Goal: Task Accomplishment & Management: Manage account settings

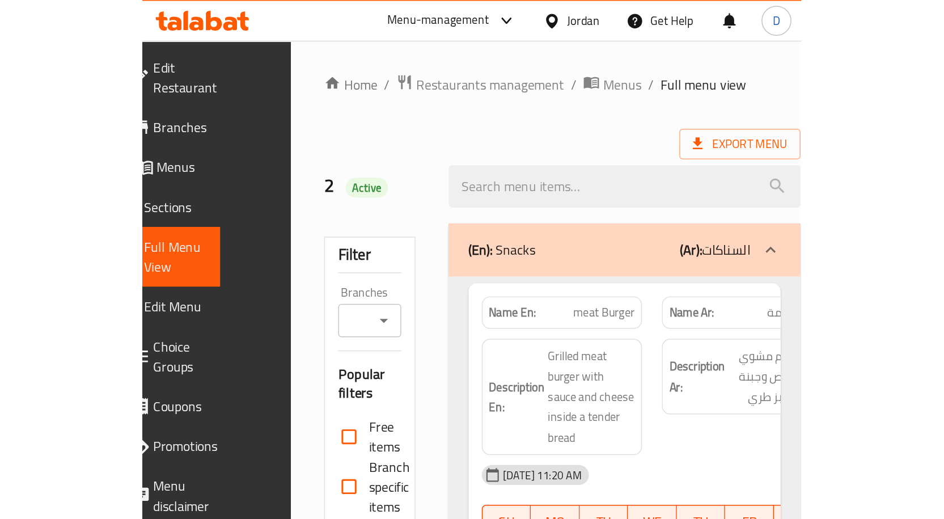
scroll to position [12535, 0]
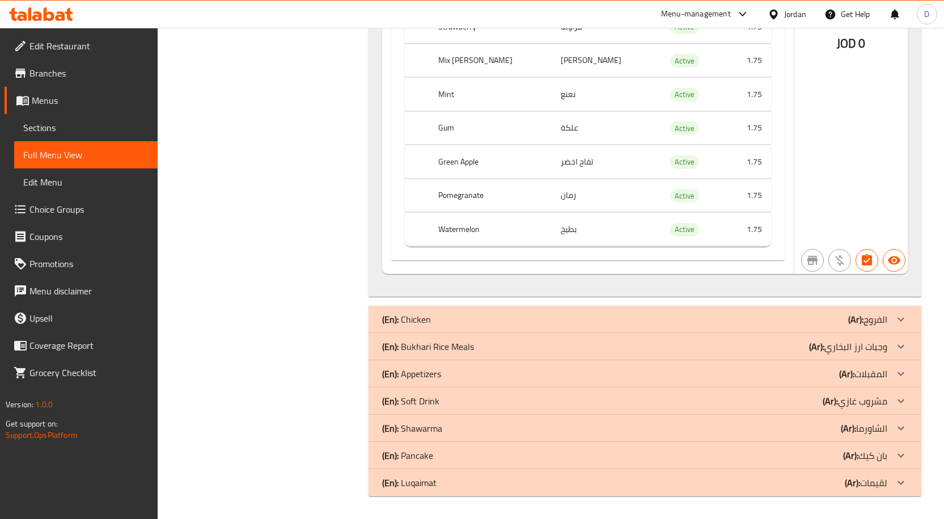
click at [450, 12] on div "Jordan" at bounding box center [795, 14] width 22 height 12
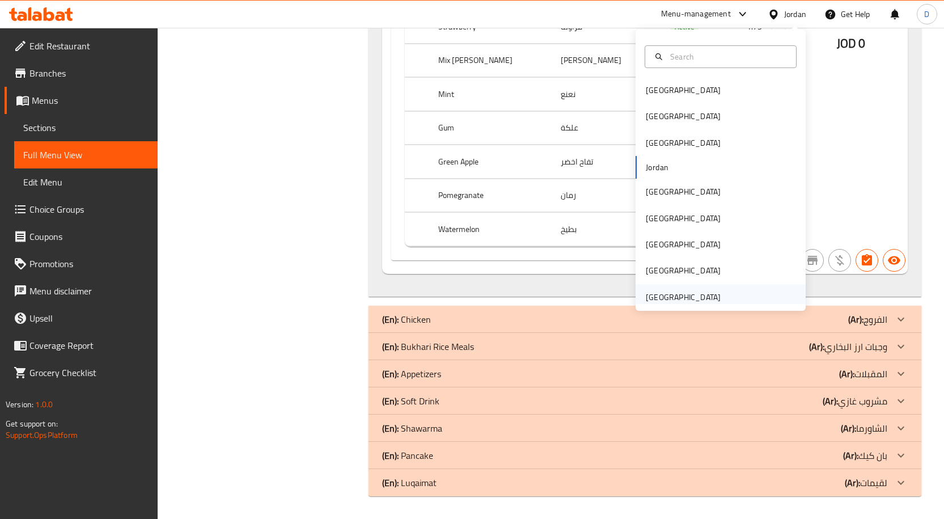
click at [450, 292] on div "[GEOGRAPHIC_DATA]" at bounding box center [683, 297] width 75 height 12
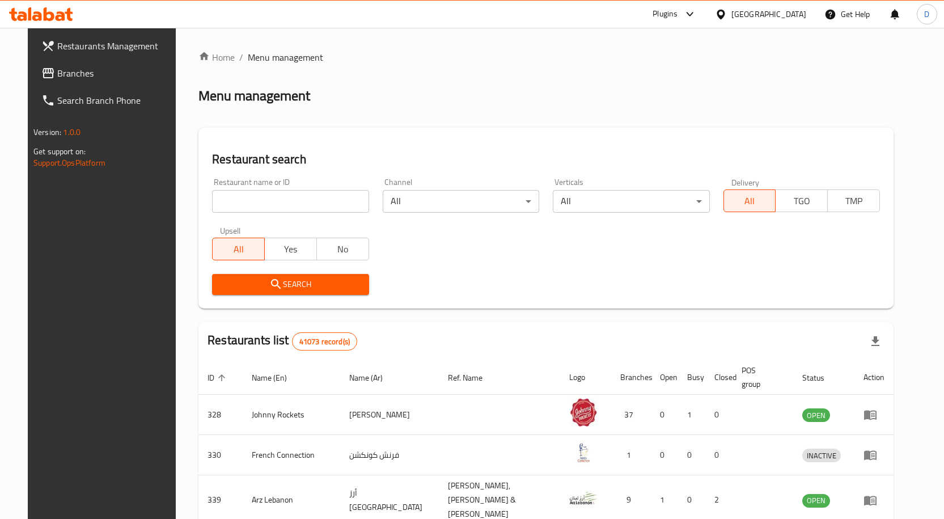
click at [57, 71] on span "Branches" at bounding box center [116, 73] width 119 height 14
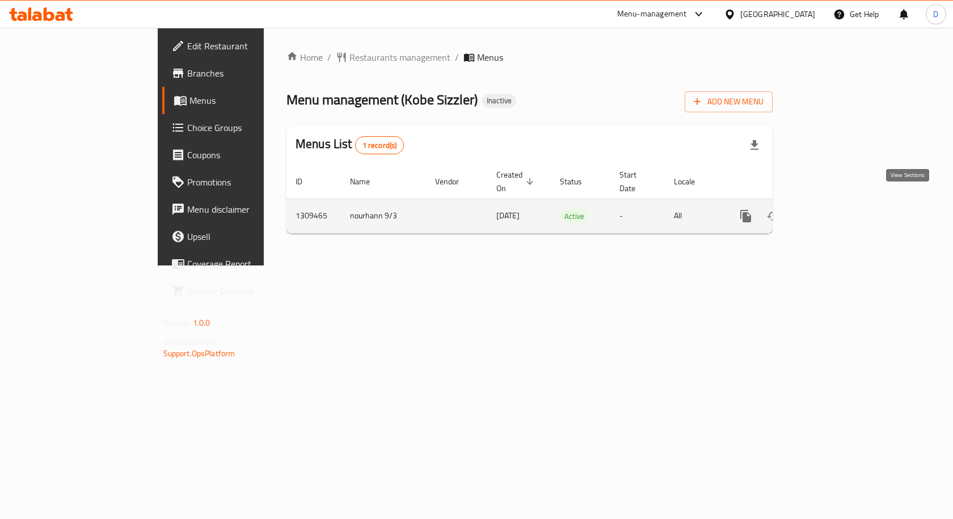
click at [834, 209] on icon "enhanced table" at bounding box center [828, 216] width 14 height 14
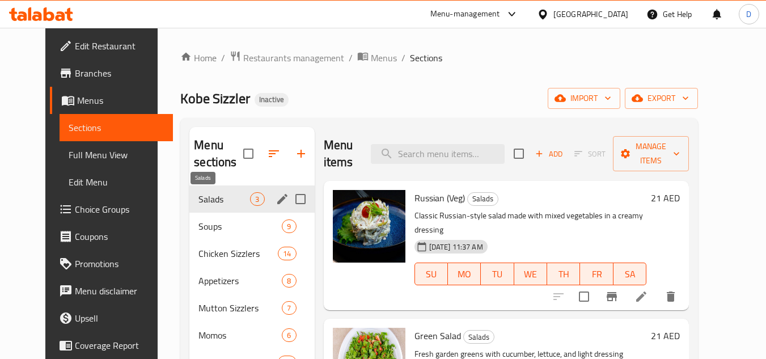
click at [209, 203] on span "Salads" at bounding box center [225, 199] width 52 height 14
click at [209, 227] on span "Soups" at bounding box center [225, 227] width 52 height 14
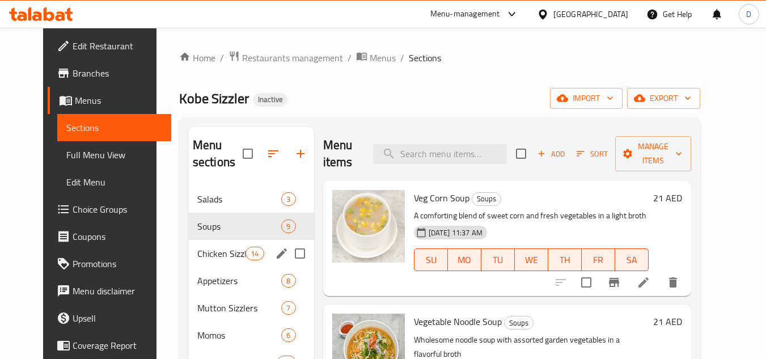
click at [211, 261] on div "Chicken Sizzlers 14" at bounding box center [251, 253] width 126 height 27
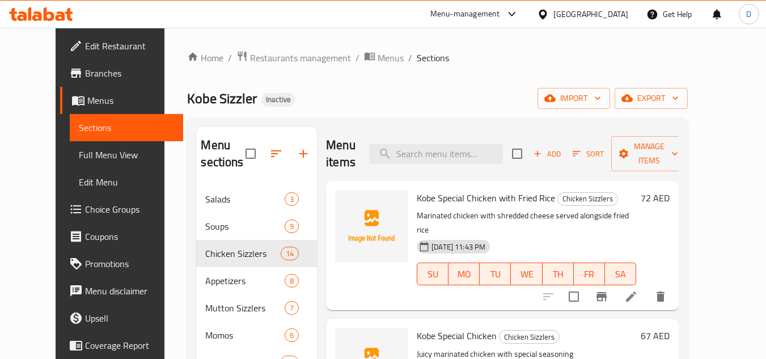
click at [444, 201] on span "Kobe Special Chicken with Fried Rice" at bounding box center [486, 197] width 138 height 17
copy h6 "Kobe Special Chicken with Fried Rice"
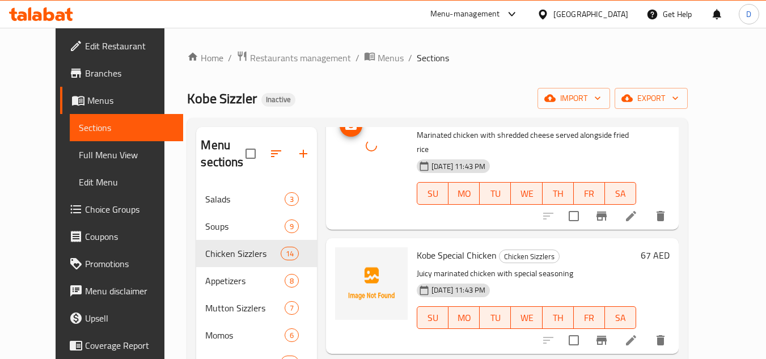
scroll to position [113, 0]
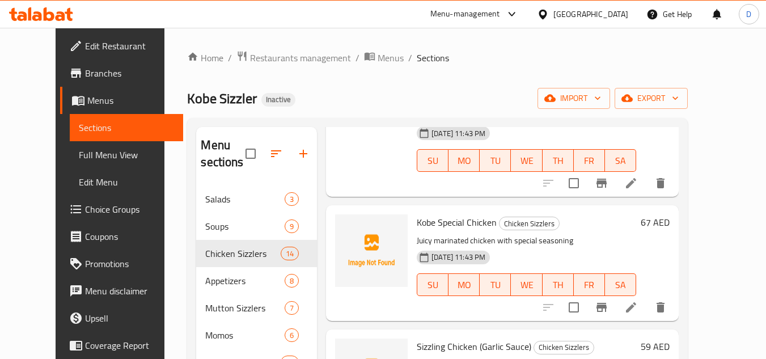
click at [429, 205] on div "Kobe Special Chicken Chicken Sizzlers Juicy marinated chicken with special seas…" at bounding box center [502, 262] width 353 height 115
click at [441, 214] on span "Kobe Special Chicken" at bounding box center [457, 222] width 80 height 17
copy h6 "Kobe Special Chicken"
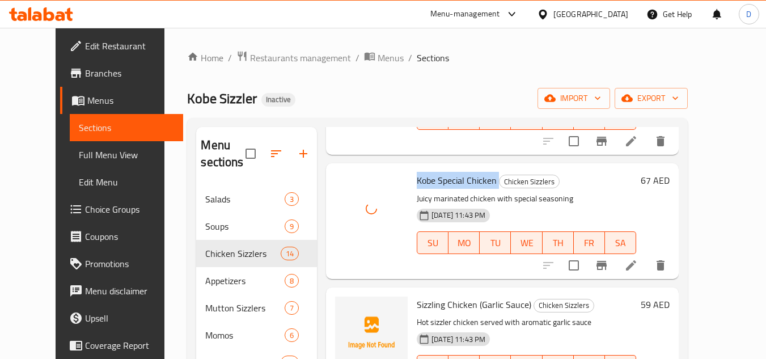
scroll to position [227, 0]
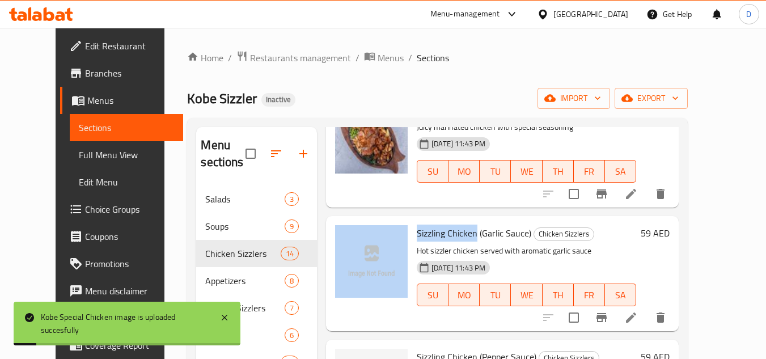
drag, startPoint x: 462, startPoint y: 221, endPoint x: 395, endPoint y: 225, distance: 66.5
click at [395, 225] on div "Sizzling Chicken (Garlic Sauce) Chicken Sizzlers Hot sizzler chicken served wit…" at bounding box center [503, 274] width 344 height 106
copy div "Sizzling Chicken"
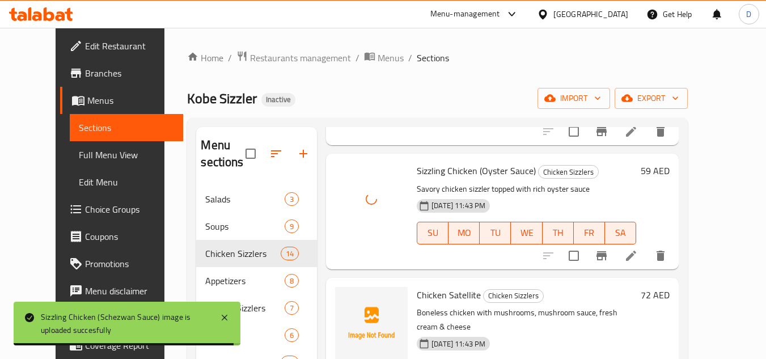
scroll to position [681, 0]
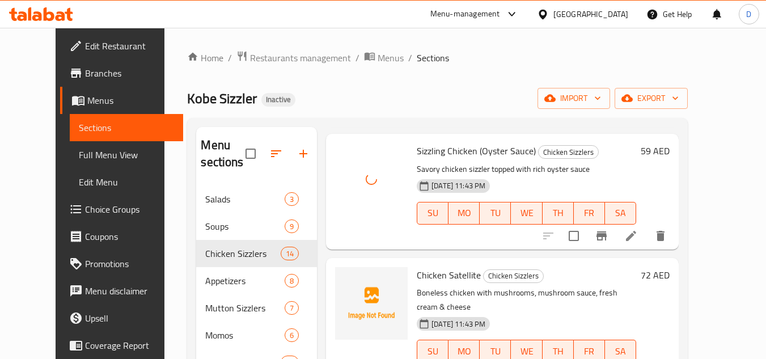
click at [455, 267] on span "Chicken Satellite" at bounding box center [449, 275] width 64 height 17
copy h6 "Satellite"
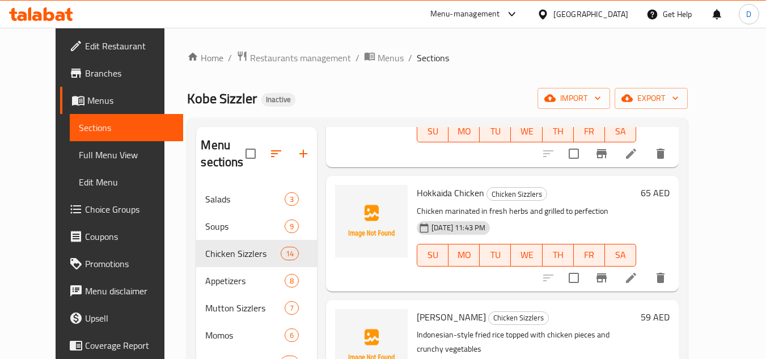
scroll to position [908, 0]
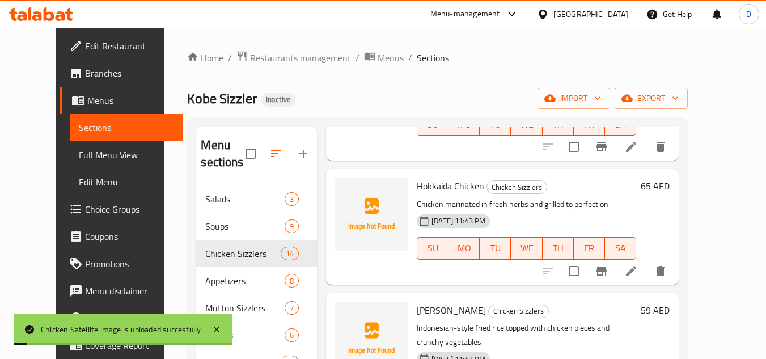
click at [430, 178] on span "Hokkaida Chicken" at bounding box center [451, 186] width 68 height 17
copy span "Hokkaida"
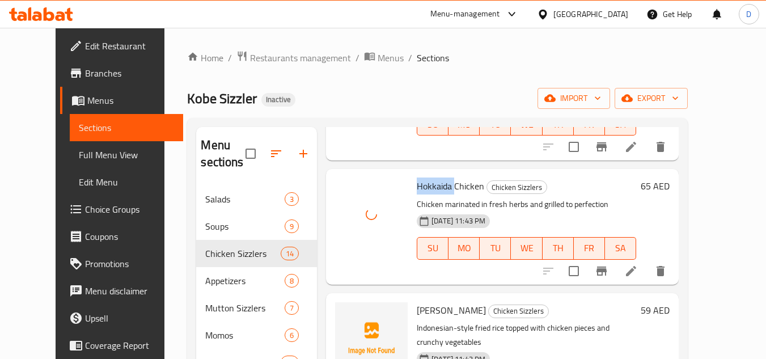
click at [419, 302] on span "Nasi Goreng" at bounding box center [451, 310] width 69 height 17
copy h6 "Nasi Goreng"
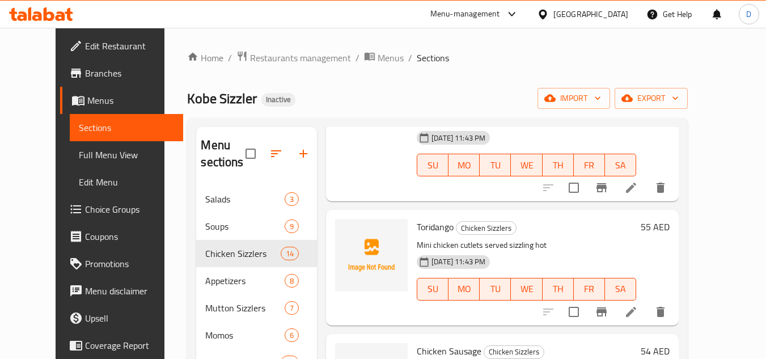
scroll to position [1134, 0]
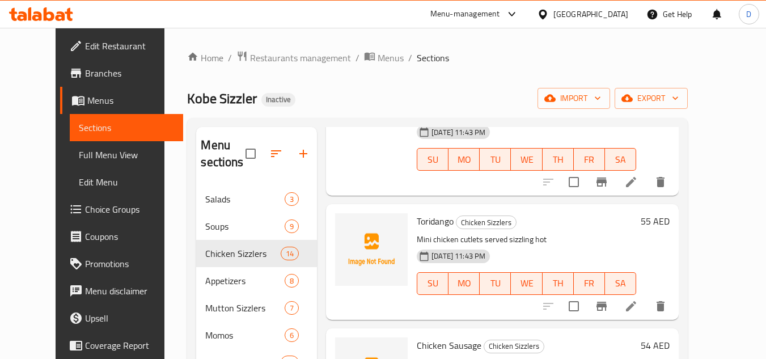
click at [428, 213] on span "Toridango" at bounding box center [435, 221] width 37 height 17
copy h6 "Toridango"
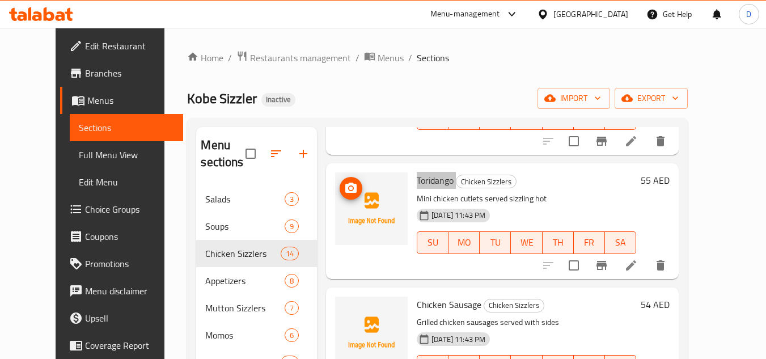
scroll to position [1228, 0]
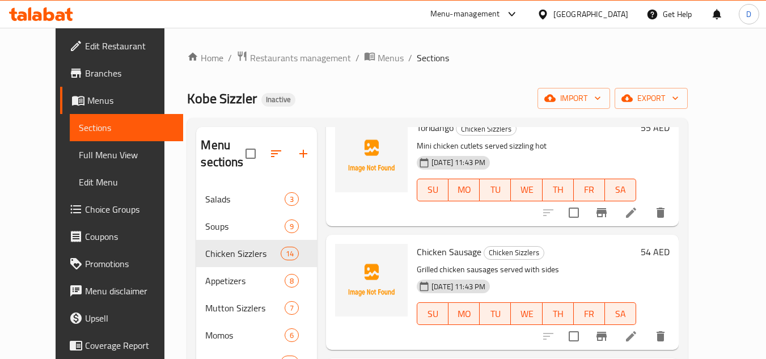
click at [453, 243] on span "Chicken Sausage" at bounding box center [449, 251] width 65 height 17
copy h6 "Chicken Sausage"
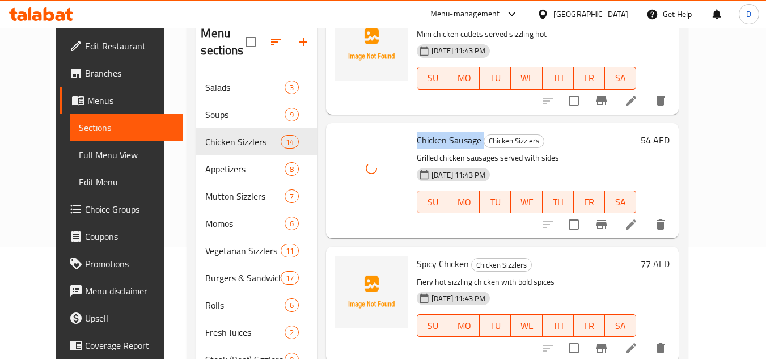
scroll to position [113, 0]
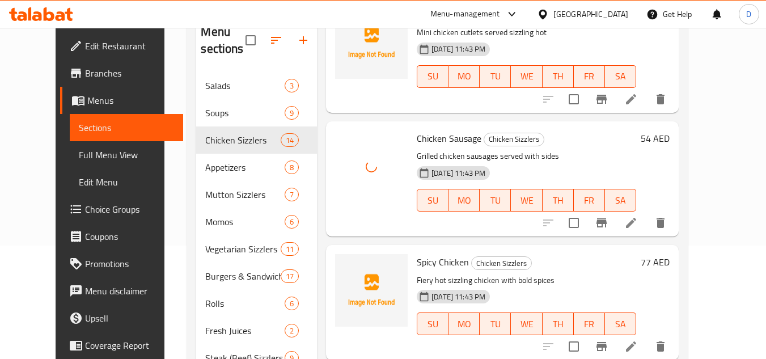
click at [436, 250] on div "Spicy Chicken Chicken Sizzlers Fiery hot sizzling chicken with bold spices 03-0…" at bounding box center [526, 303] width 229 height 106
click at [445, 254] on span "Spicy Chicken" at bounding box center [443, 262] width 52 height 17
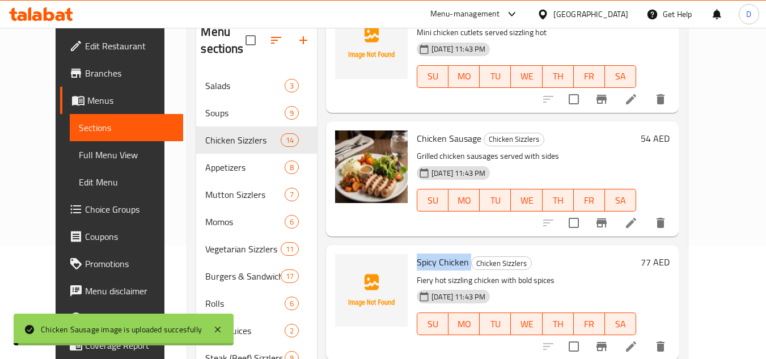
click at [445, 254] on span "Spicy Chicken" at bounding box center [443, 262] width 52 height 17
copy h6 "Spicy Chicken"
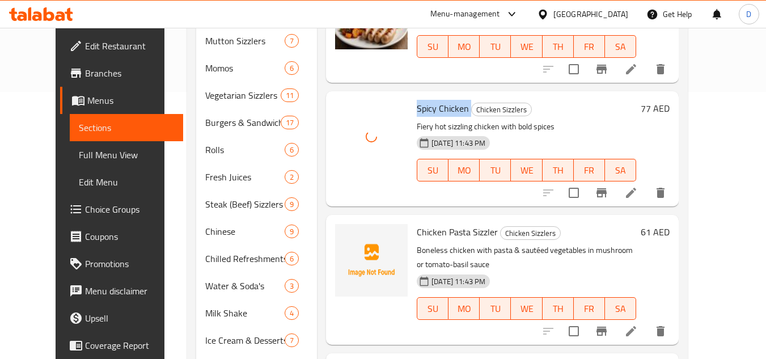
scroll to position [284, 0]
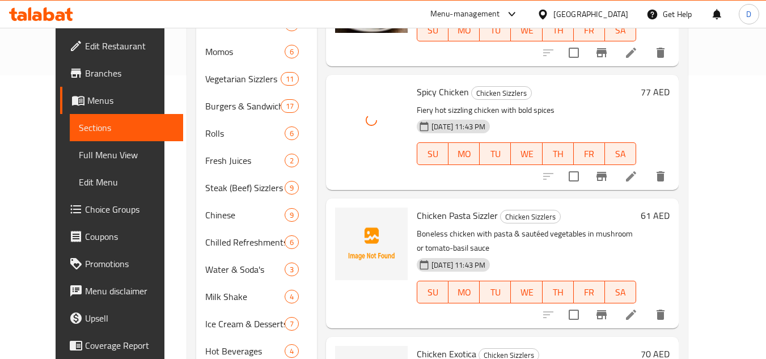
click at [472, 207] on span "Chicken Pasta Sizzler" at bounding box center [457, 215] width 81 height 17
copy h6 "Chicken Pasta Sizzler"
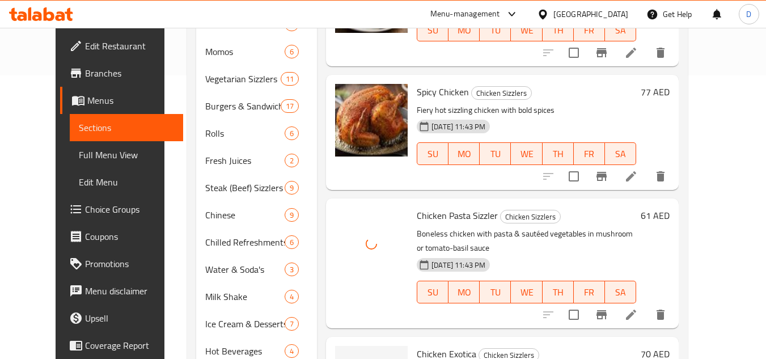
click at [446, 345] on span "Chicken Exotica" at bounding box center [447, 353] width 60 height 17
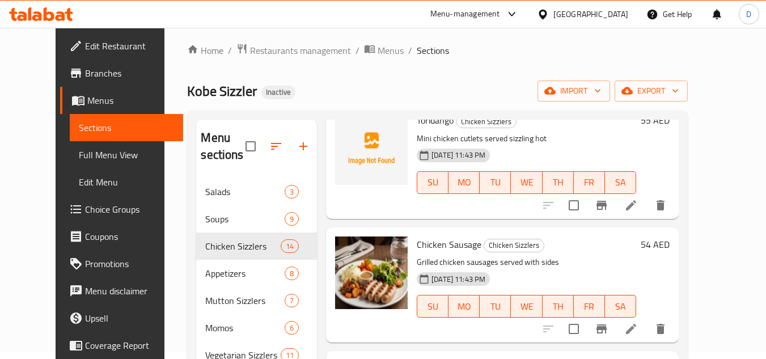
scroll to position [57, 0]
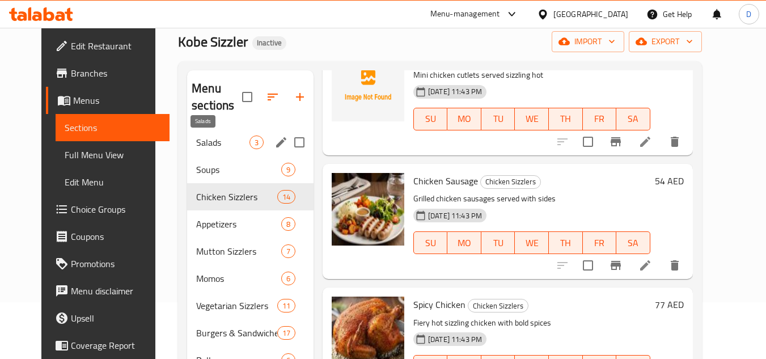
click at [204, 142] on span "Salads" at bounding box center [222, 143] width 53 height 14
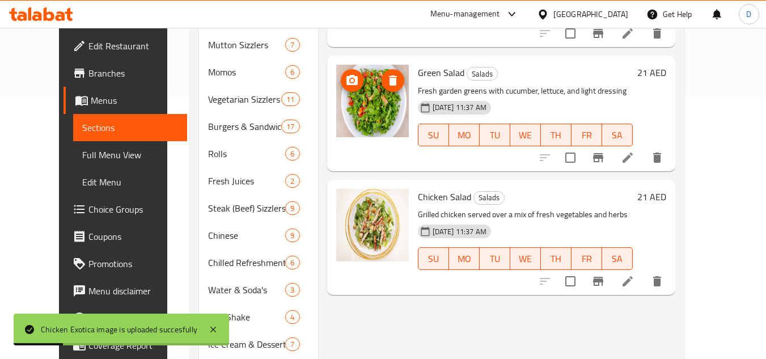
scroll to position [96, 0]
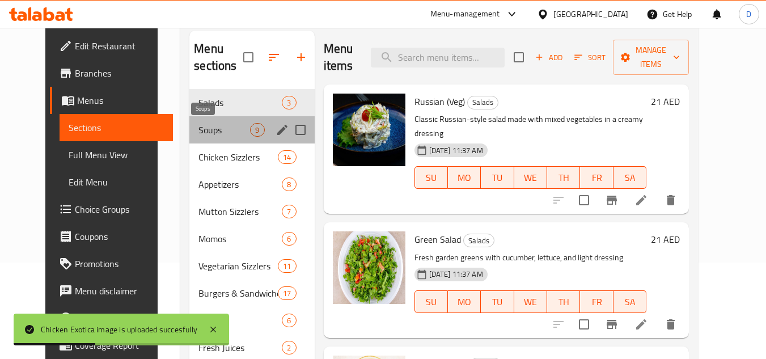
click at [206, 128] on span "Soups" at bounding box center [225, 130] width 52 height 14
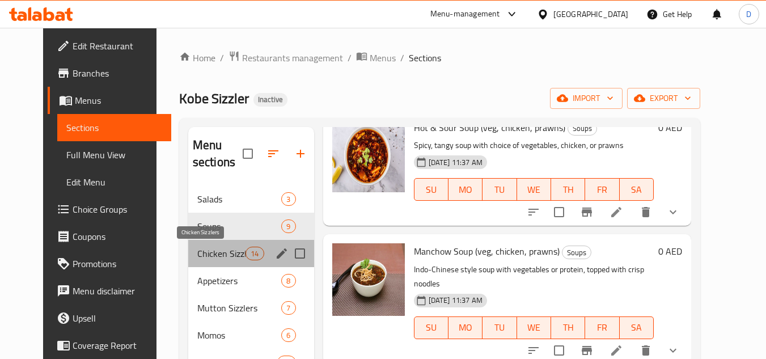
click at [198, 259] on span "Chicken Sizzlers" at bounding box center [221, 254] width 48 height 14
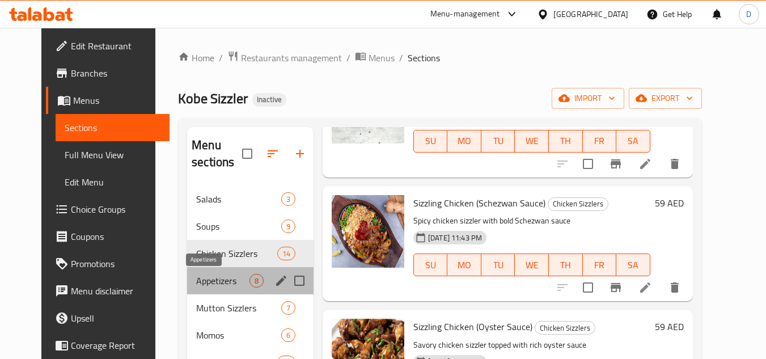
click at [196, 276] on span "Appetizers" at bounding box center [222, 281] width 53 height 14
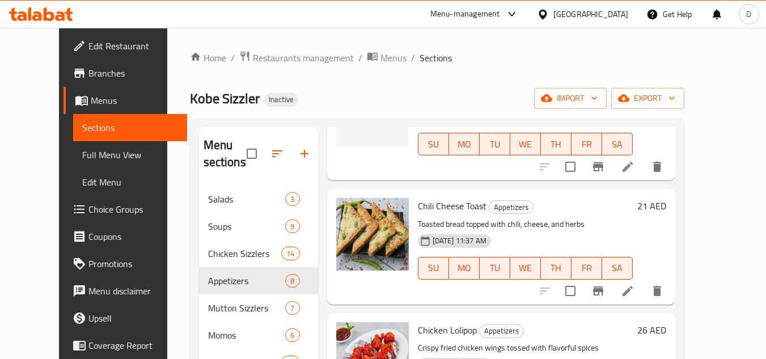
scroll to position [230, 0]
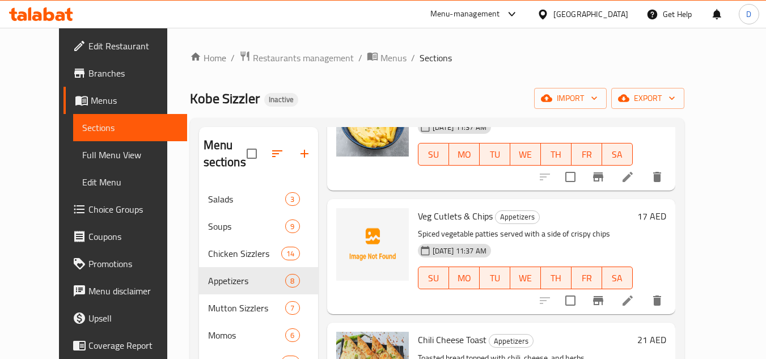
click at [445, 216] on span "Veg Cutlets & Chips" at bounding box center [455, 216] width 75 height 17
click at [435, 219] on span "Veg Cutlets & Chips" at bounding box center [455, 216] width 75 height 17
drag, startPoint x: 444, startPoint y: 217, endPoint x: 405, endPoint y: 216, distance: 38.6
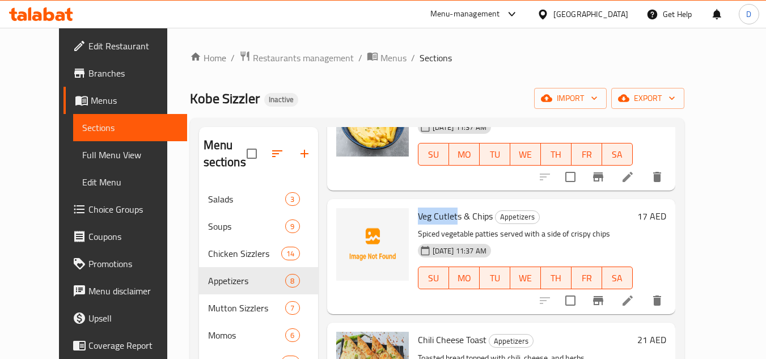
click at [418, 216] on span "Veg Cutlets & Chips" at bounding box center [455, 216] width 75 height 17
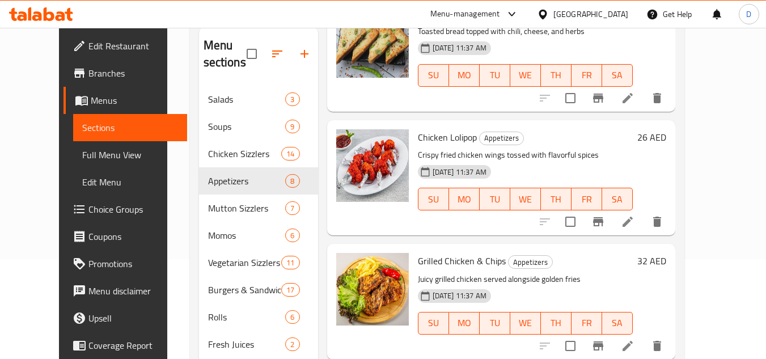
scroll to position [0, 0]
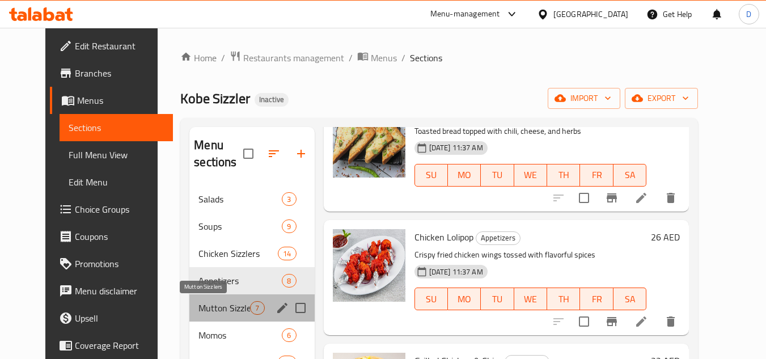
click at [214, 307] on span "Mutton Sizzlers" at bounding box center [225, 308] width 52 height 14
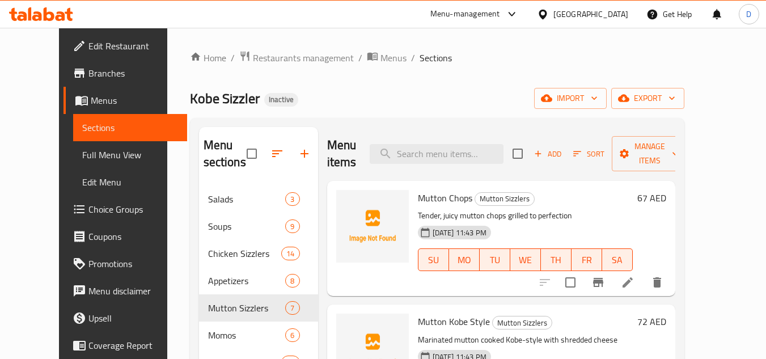
click at [443, 199] on span "Mutton Chops" at bounding box center [445, 197] width 54 height 17
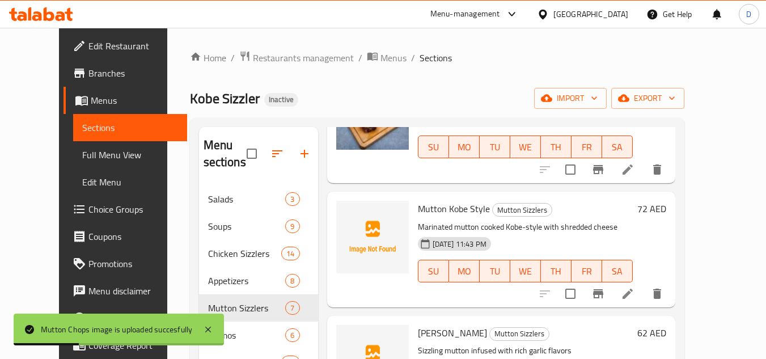
scroll to position [113, 0]
click at [459, 205] on span "Mutton Kobe Style" at bounding box center [454, 208] width 72 height 17
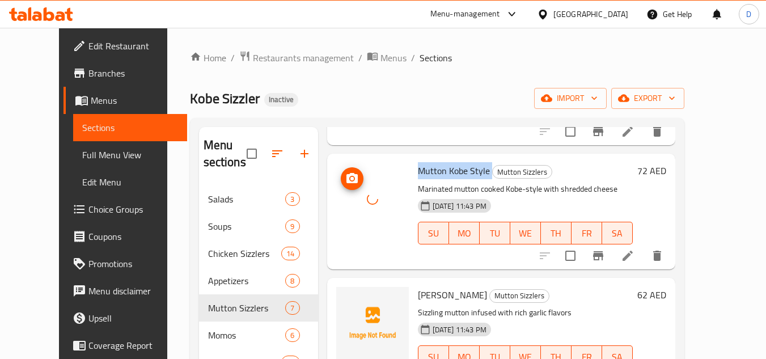
scroll to position [170, 0]
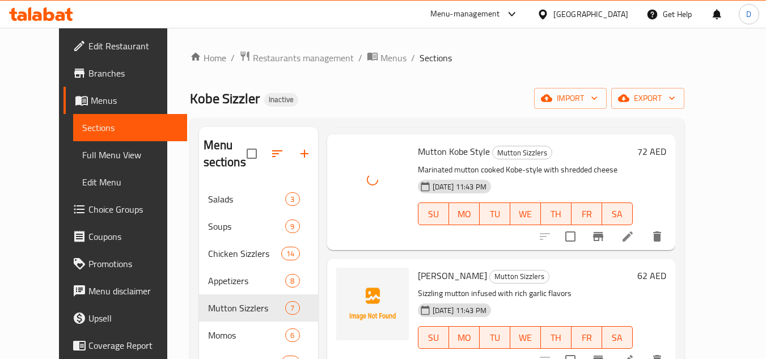
click at [424, 275] on span "Garlic Mutton" at bounding box center [452, 275] width 69 height 17
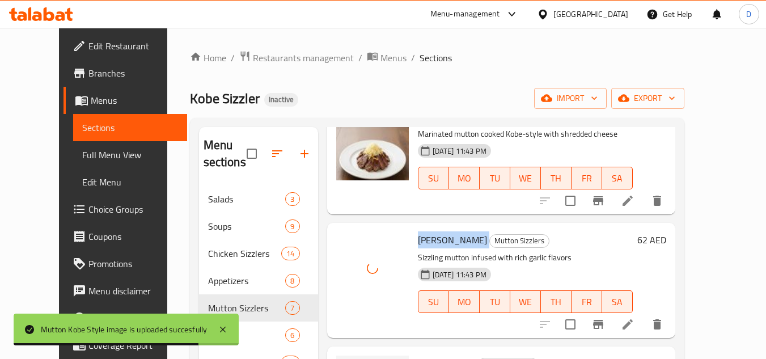
scroll to position [332, 0]
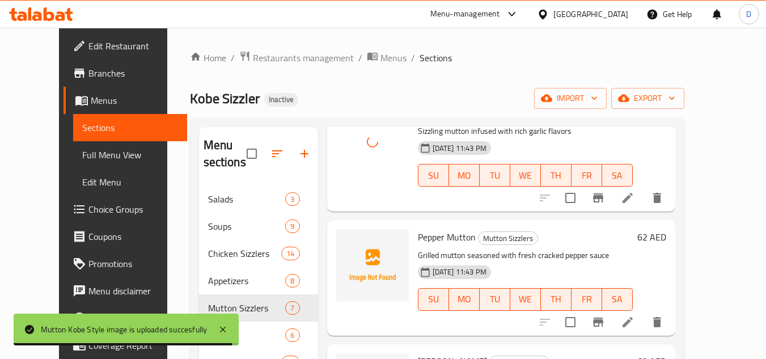
click at [439, 236] on span "Pepper Mutton" at bounding box center [447, 237] width 58 height 17
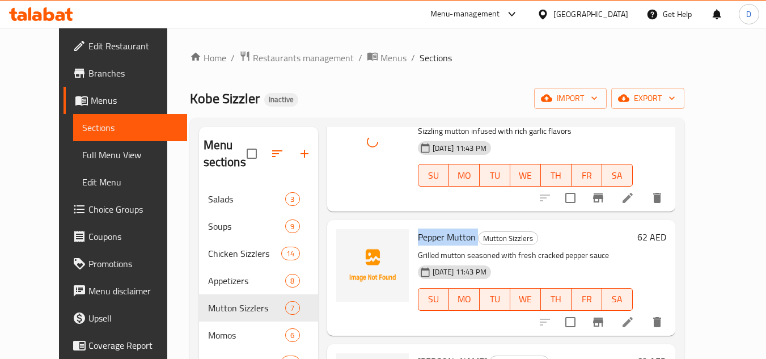
click at [439, 236] on span "Pepper Mutton" at bounding box center [447, 237] width 58 height 17
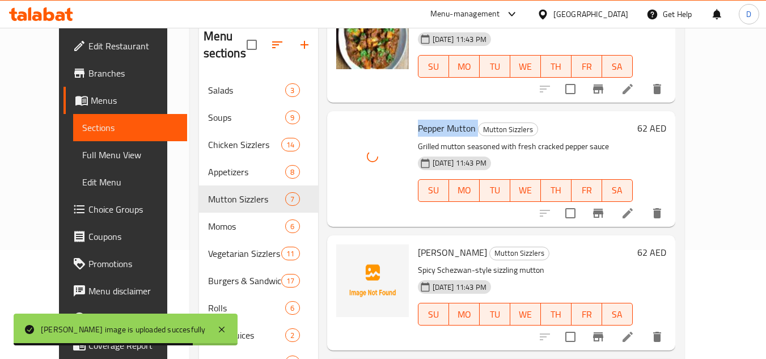
scroll to position [170, 0]
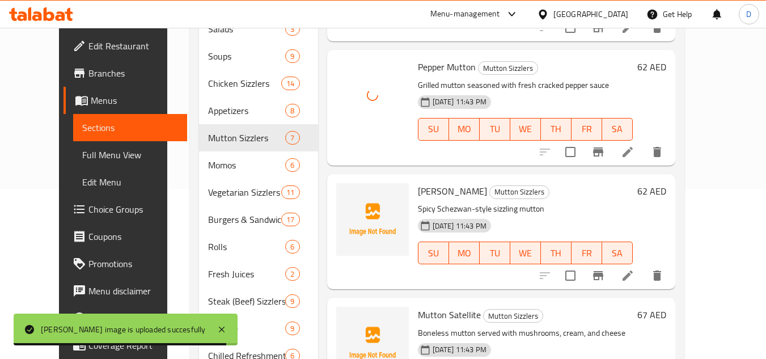
click at [467, 188] on span "Schezwan Mutton" at bounding box center [452, 191] width 69 height 17
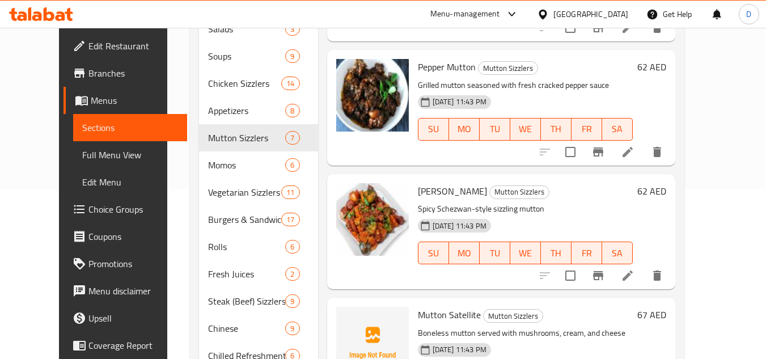
click at [446, 319] on span "Mutton Satellite" at bounding box center [449, 314] width 63 height 17
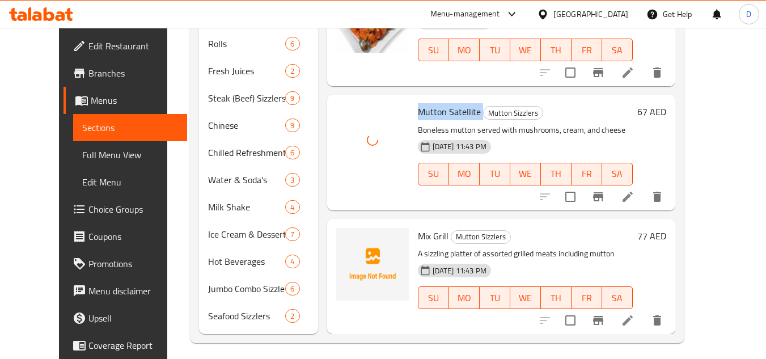
scroll to position [380, 0]
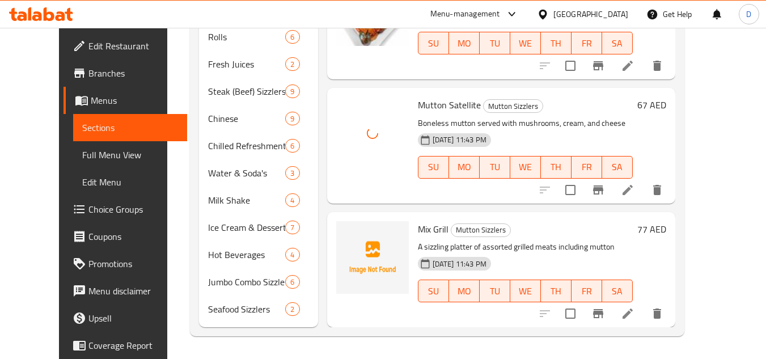
click at [425, 230] on span "Mix Grill" at bounding box center [433, 229] width 31 height 17
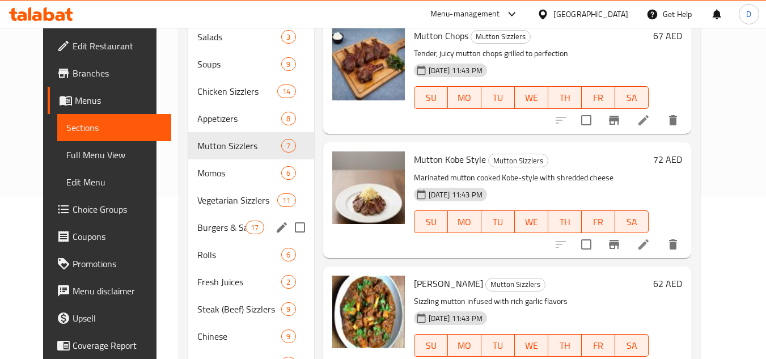
scroll to position [153, 0]
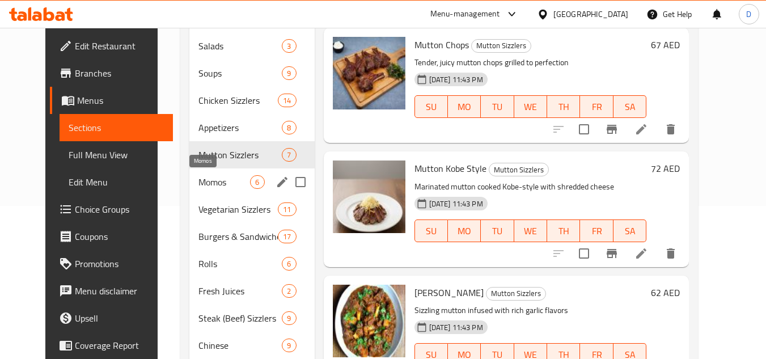
click at [199, 179] on span "Momos" at bounding box center [225, 182] width 52 height 14
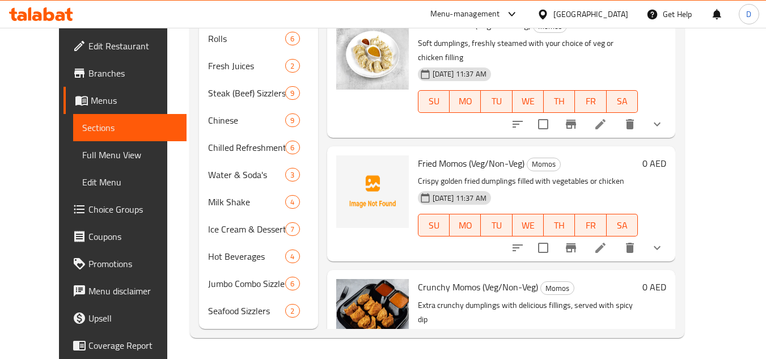
scroll to position [380, 0]
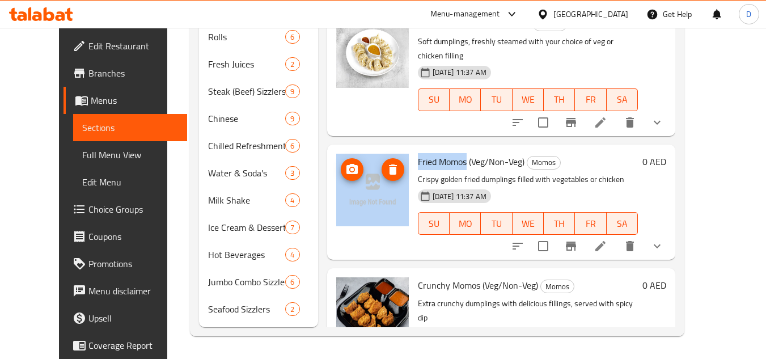
drag, startPoint x: 454, startPoint y: 104, endPoint x: 390, endPoint y: 111, distance: 63.9
click at [390, 149] on div "Fried Momos (Veg/Non-Veg) Momos Crispy golden fried dumplings filled with veget…" at bounding box center [501, 202] width 339 height 106
click at [435, 153] on span "Fried Momos (Veg/Non-Veg)" at bounding box center [471, 161] width 107 height 17
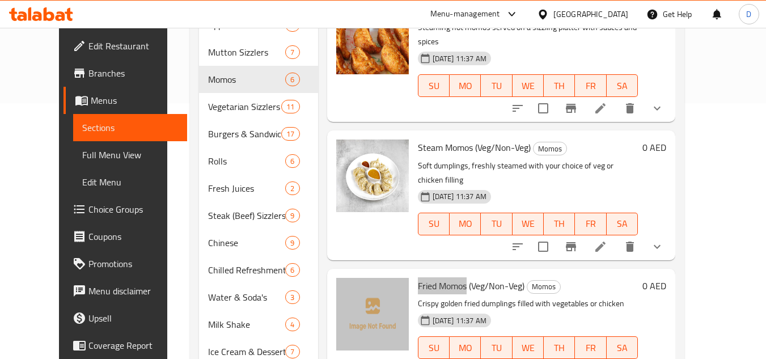
scroll to position [210, 0]
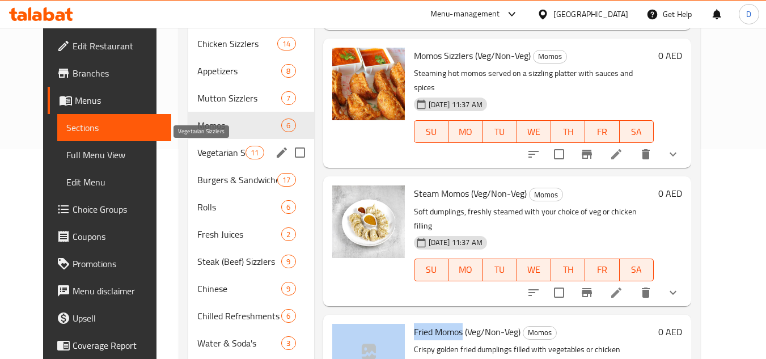
click at [197, 155] on span "Vegetarian Sizzlers" at bounding box center [221, 153] width 48 height 14
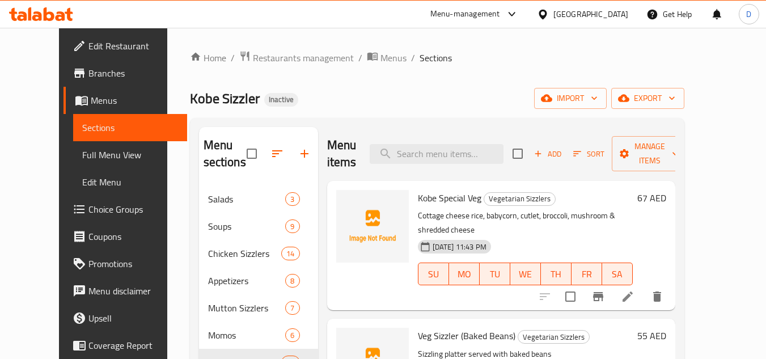
click at [439, 189] on span "Kobe Special Veg" at bounding box center [450, 197] width 64 height 17
click at [437, 200] on span "Kobe Special Veg" at bounding box center [450, 197] width 64 height 17
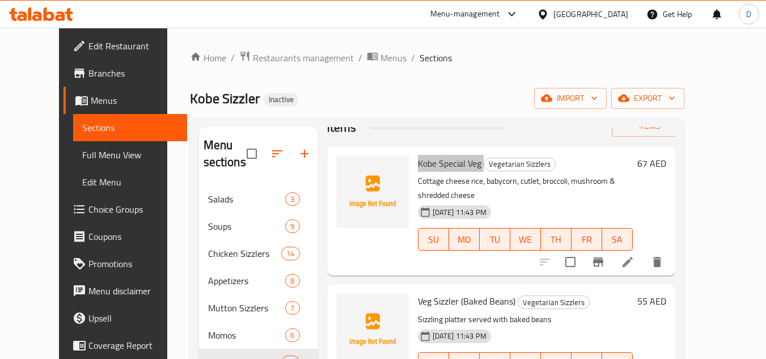
scroll to position [113, 0]
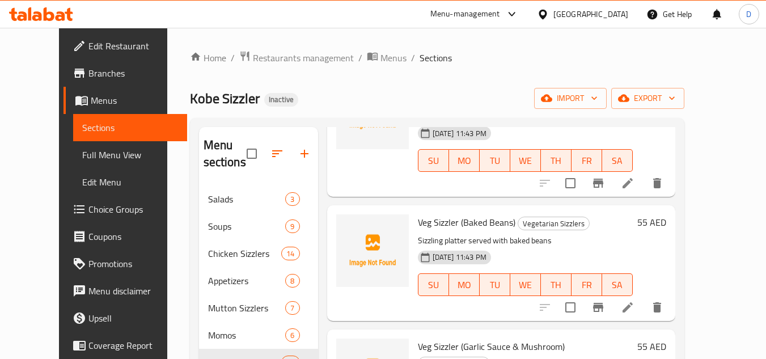
click at [435, 214] on span "Veg Sizzler (Baked Beans)" at bounding box center [467, 222] width 98 height 17
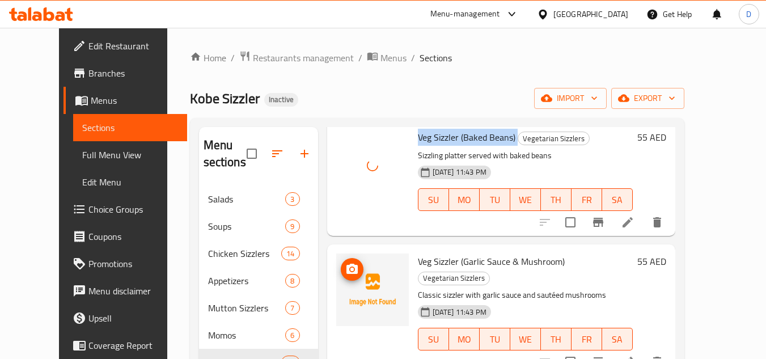
scroll to position [227, 0]
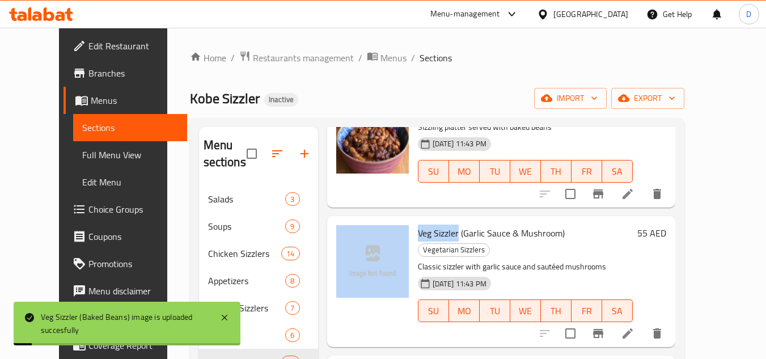
drag, startPoint x: 443, startPoint y: 218, endPoint x: 398, endPoint y: 220, distance: 45.4
click at [398, 221] on div "Veg Sizzler (Garlic Sauce & Mushroom) Vegetarian Sizzlers Classic sizzler with …" at bounding box center [501, 282] width 339 height 122
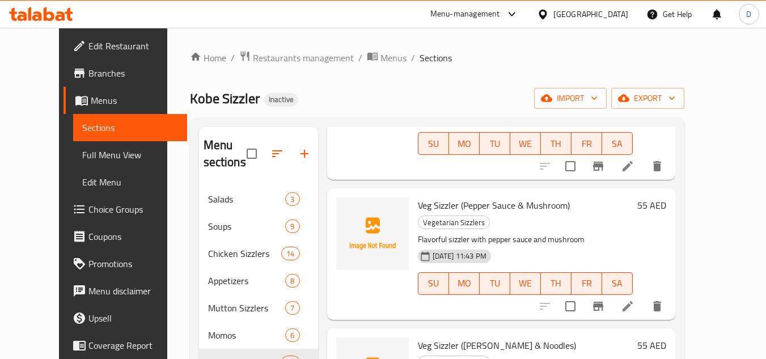
scroll to position [397, 0]
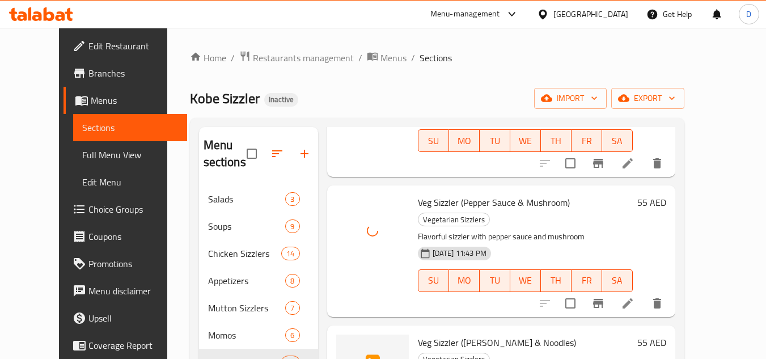
click at [437, 334] on span "Veg Sizzler (Schezwan & Noodles)" at bounding box center [497, 342] width 158 height 17
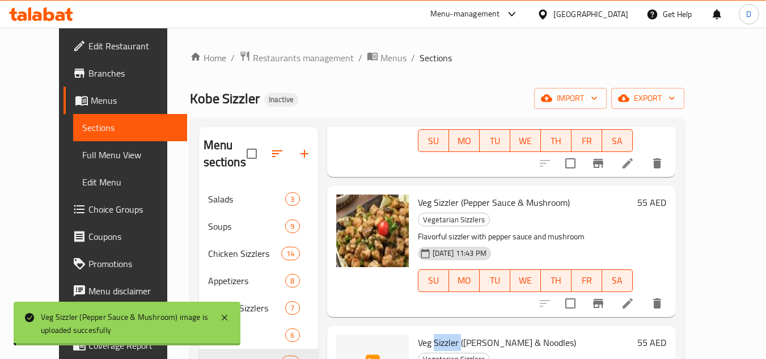
click at [437, 334] on span "Veg Sizzler (Schezwan & Noodles)" at bounding box center [497, 342] width 158 height 17
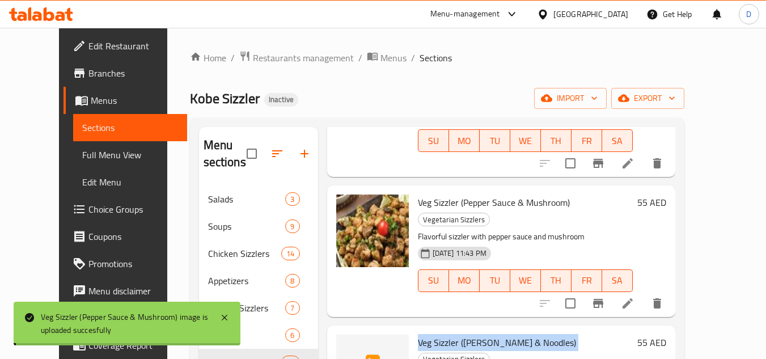
click at [437, 334] on span "Veg Sizzler (Schezwan & Noodles)" at bounding box center [497, 342] width 158 height 17
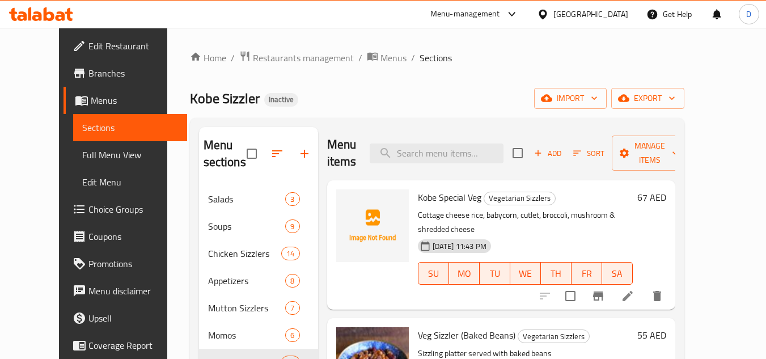
scroll to position [0, 0]
click at [462, 153] on input "search" at bounding box center [437, 154] width 134 height 20
paste input "Veg Sizzler (Spaghetti & Cheese)"
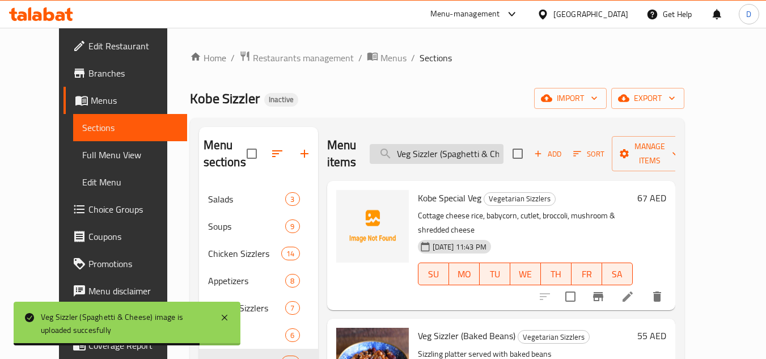
click at [460, 152] on input "Veg Sizzler (Spaghetti & Cheese)" at bounding box center [437, 154] width 134 height 20
paste input "Garlic Sauce & Mushroom"
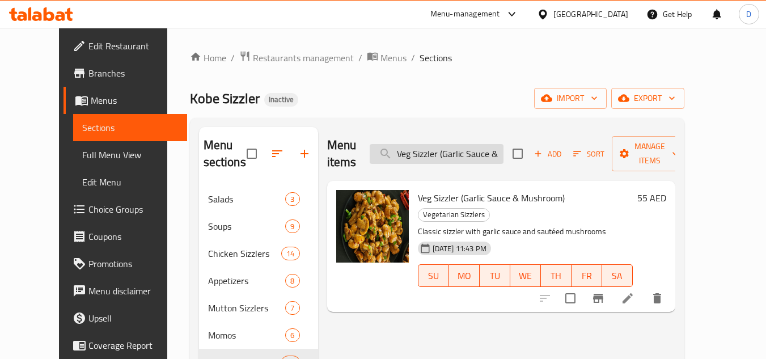
click at [465, 144] on input "Veg Sizzler (Garlic Sauce & Mushroom)" at bounding box center [437, 154] width 134 height 20
paste input "Pepper"
type input "Veg Sizzler (Pepper Sauce & Mushroom)"
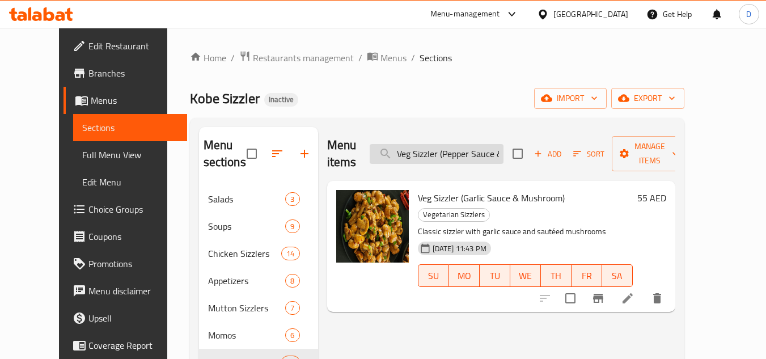
scroll to position [0, 50]
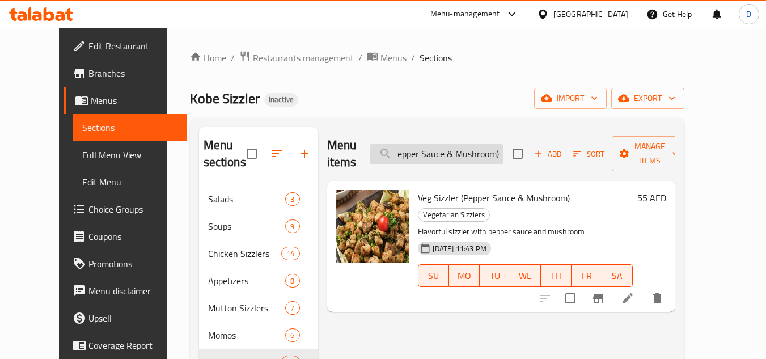
click at [491, 150] on input "Veg Sizzler (Pepper Sauce & Mushroom)" at bounding box center [437, 154] width 134 height 20
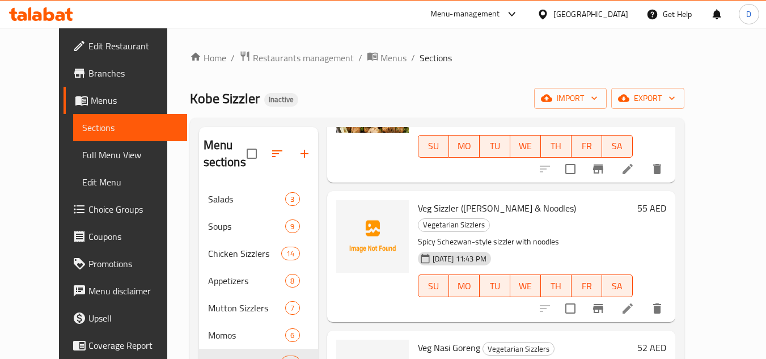
scroll to position [601, 0]
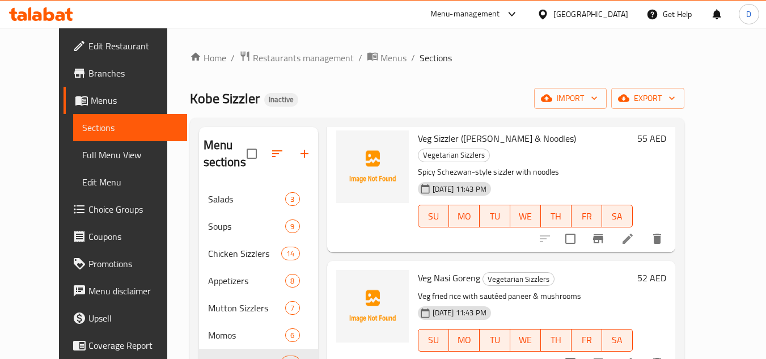
click at [426, 269] on span "Veg Nasi Goreng" at bounding box center [449, 277] width 62 height 17
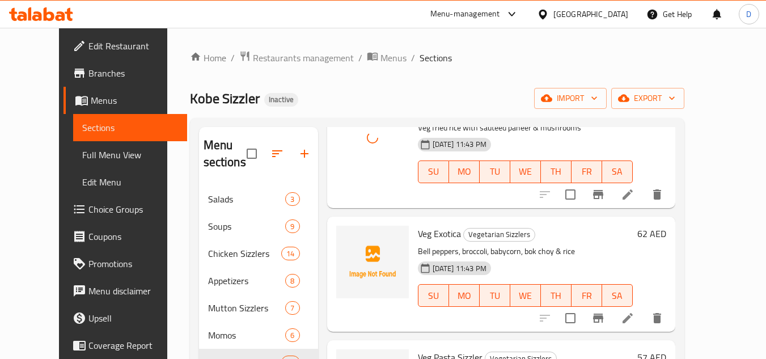
scroll to position [771, 0]
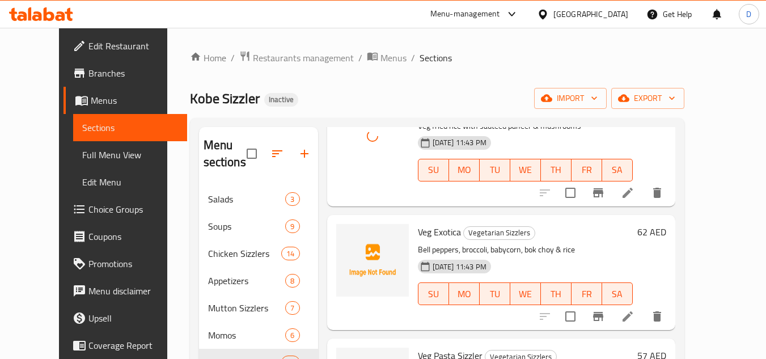
click at [433, 223] on span "Veg Exotica" at bounding box center [439, 231] width 43 height 17
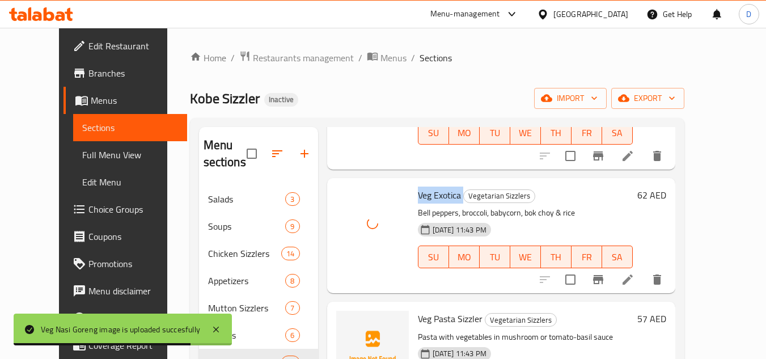
scroll to position [828, 0]
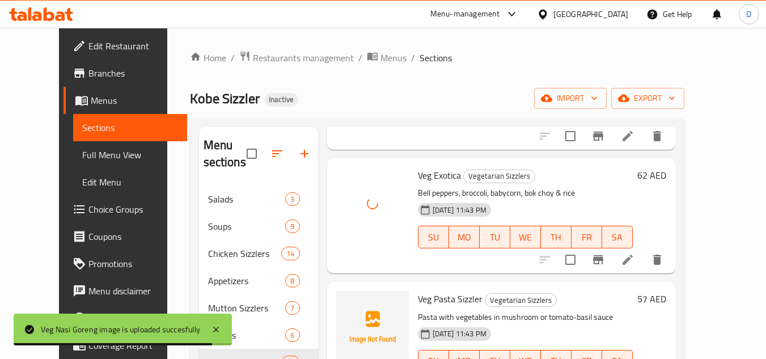
click at [444, 286] on div "Veg Pasta Sizzler Vegetarian Sizzlers Pasta with vegetables in mushroom or toma…" at bounding box center [526, 339] width 224 height 106
click at [449, 290] on span "Veg Pasta Sizzler" at bounding box center [450, 298] width 65 height 17
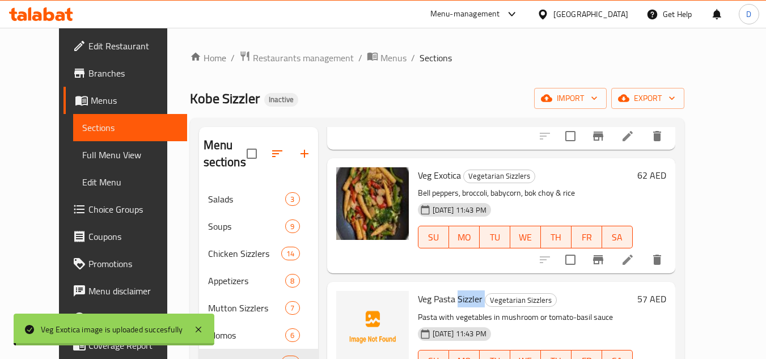
click at [449, 290] on span "Veg Pasta Sizzler" at bounding box center [450, 298] width 65 height 17
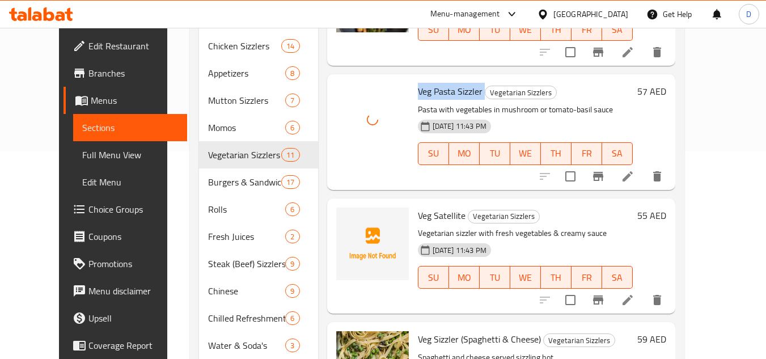
scroll to position [227, 0]
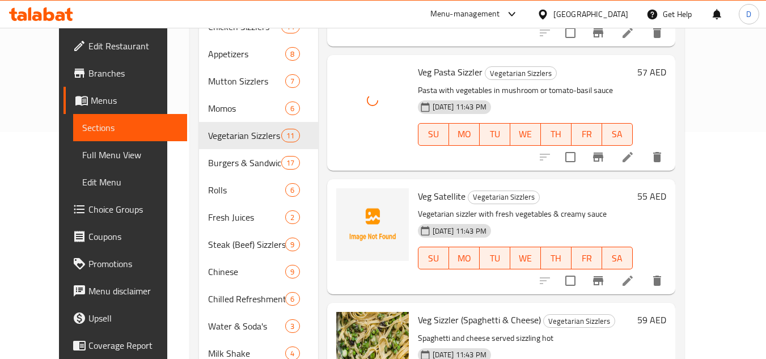
click at [442, 188] on span "Veg Satellite" at bounding box center [442, 196] width 48 height 17
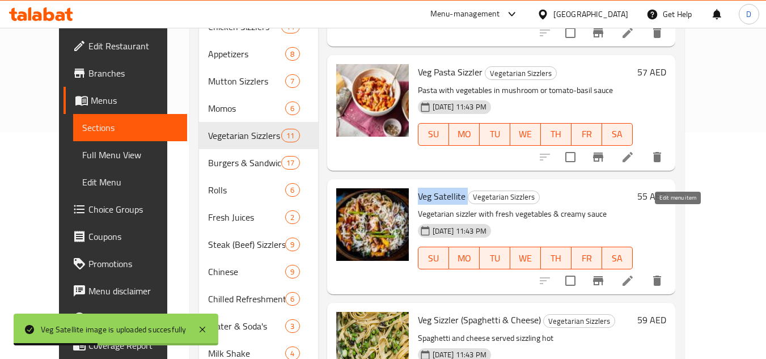
click at [635, 274] on icon at bounding box center [628, 281] width 14 height 14
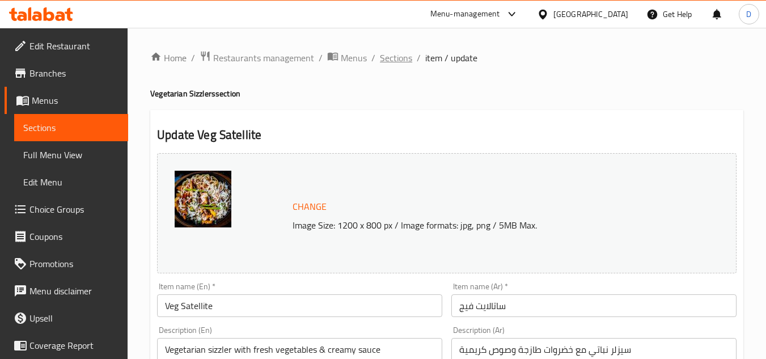
click at [402, 57] on span "Sections" at bounding box center [396, 58] width 32 height 14
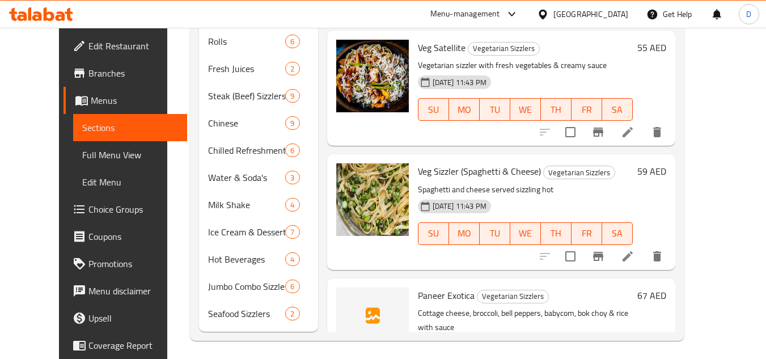
scroll to position [380, 0]
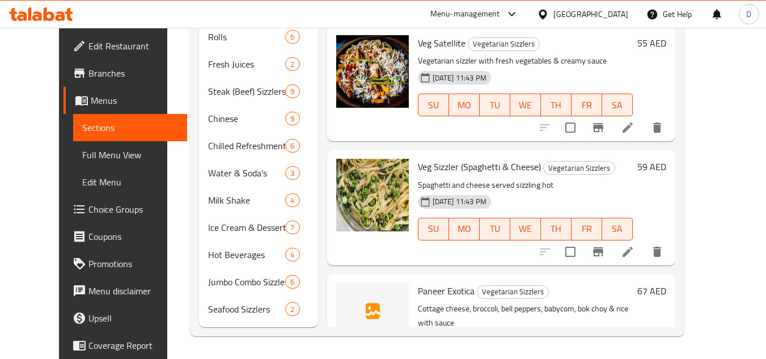
click at [444, 282] on span "Paneer Exotica" at bounding box center [446, 290] width 57 height 17
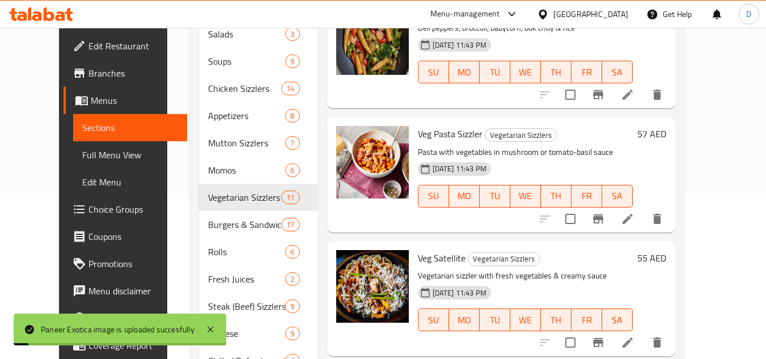
scroll to position [153, 0]
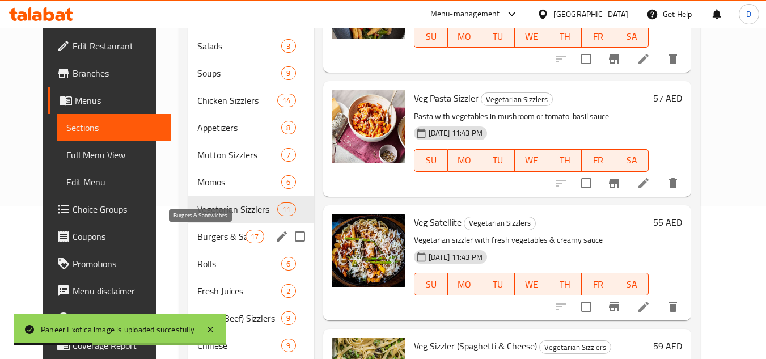
click at [212, 238] on span "Burgers & Sandwiches" at bounding box center [221, 237] width 48 height 14
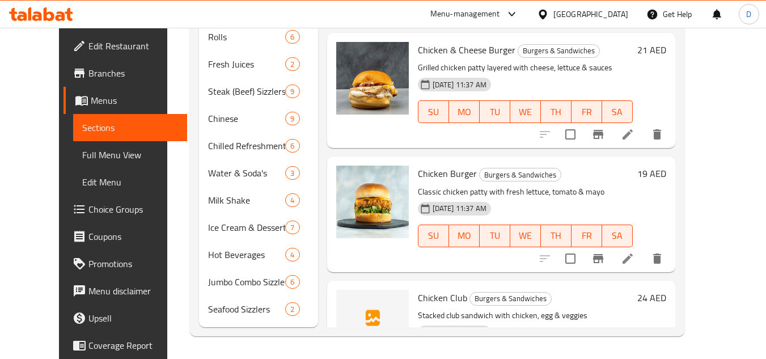
scroll to position [567, 0]
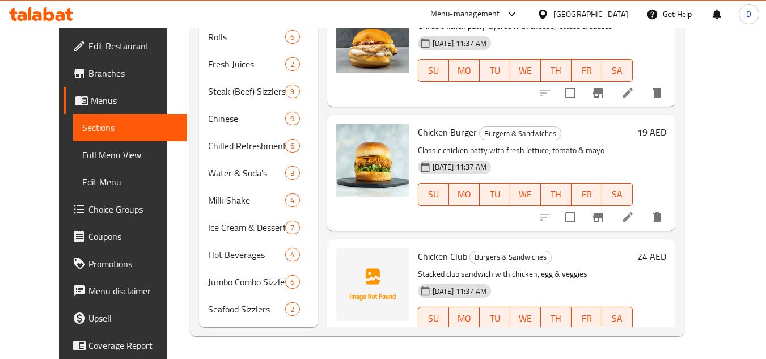
click at [440, 248] on span "Chicken Club" at bounding box center [442, 256] width 49 height 17
click at [628, 267] on p "Stacked club sandwich with chicken, egg & veggies" at bounding box center [525, 274] width 215 height 14
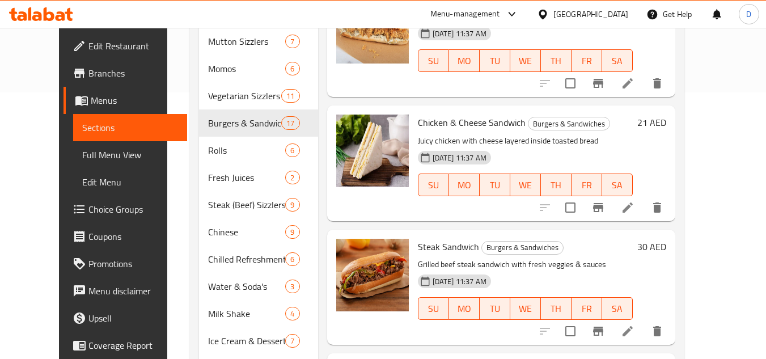
scroll to position [210, 0]
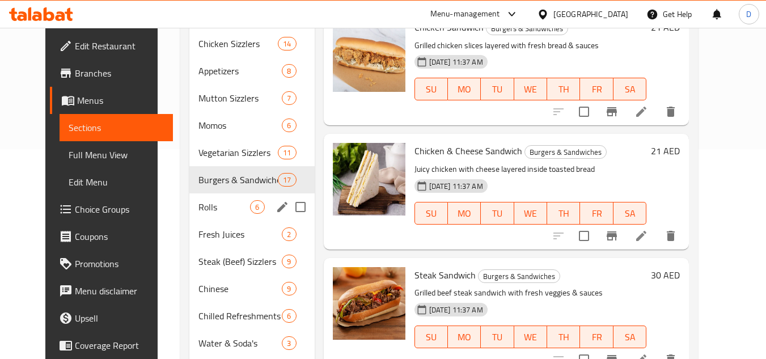
click at [189, 214] on div "Rolls 6" at bounding box center [251, 206] width 125 height 27
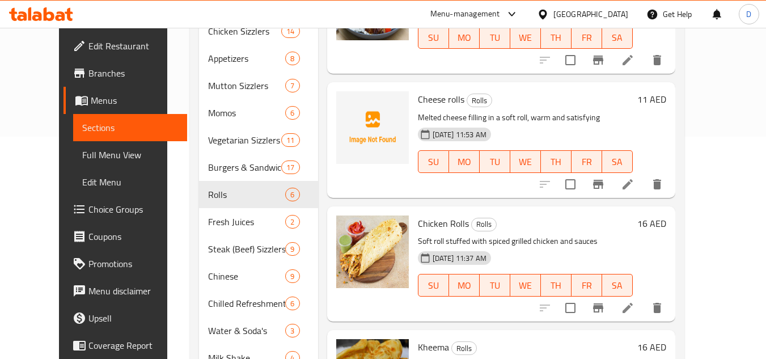
scroll to position [227, 0]
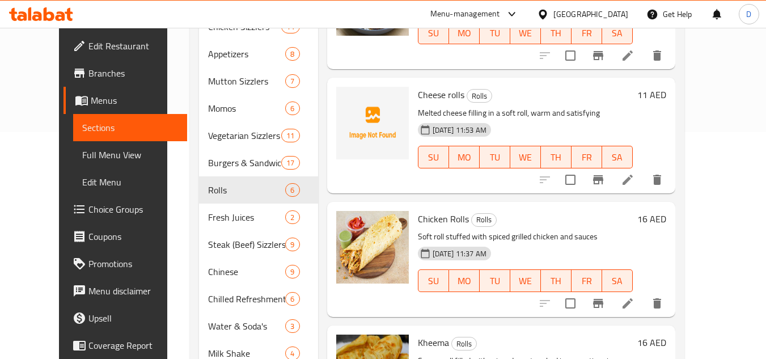
click at [443, 95] on span "Cheese rolls" at bounding box center [441, 94] width 47 height 17
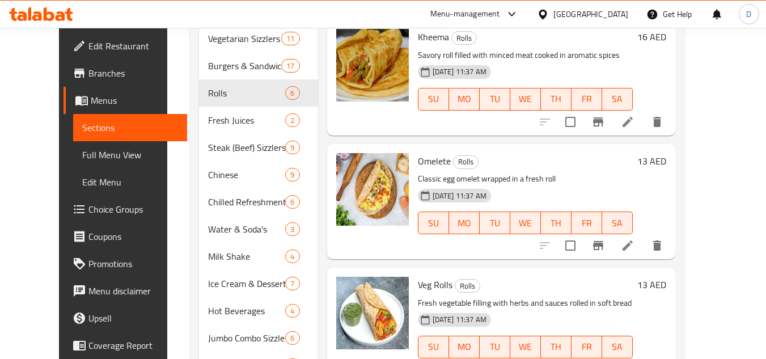
scroll to position [323, 0]
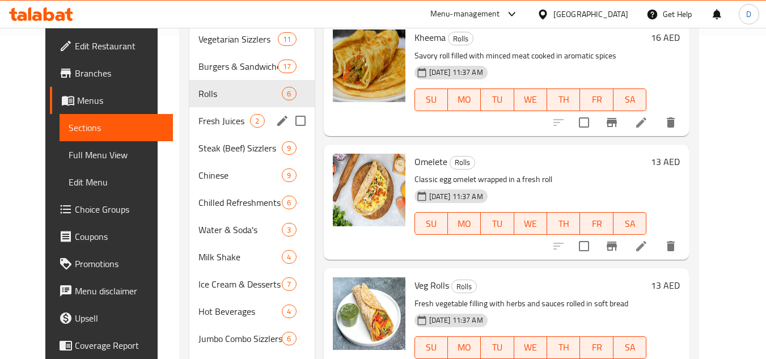
click at [199, 123] on span "Fresh Juices" at bounding box center [225, 121] width 52 height 14
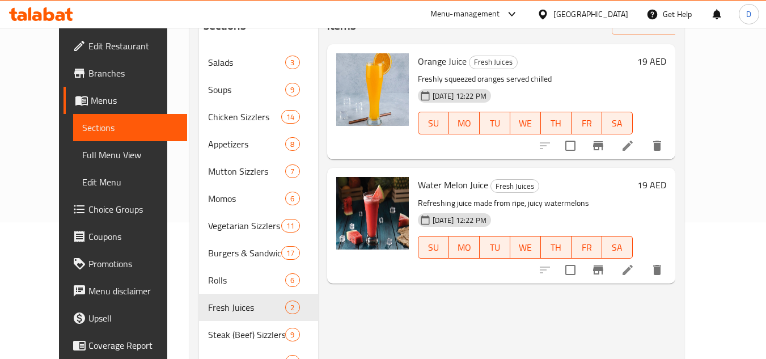
scroll to position [153, 0]
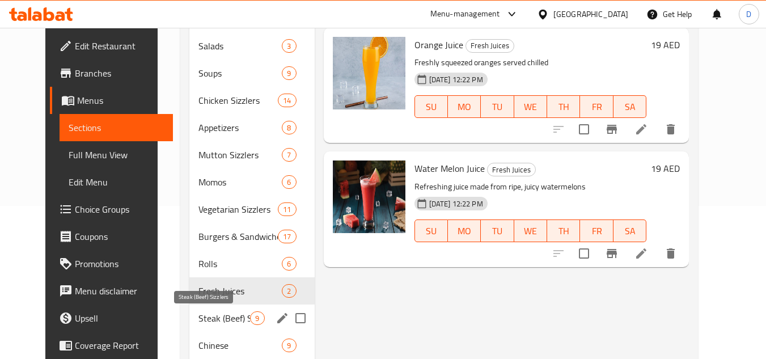
click at [200, 321] on span "Steak (Beef) Sizzlers" at bounding box center [225, 318] width 52 height 14
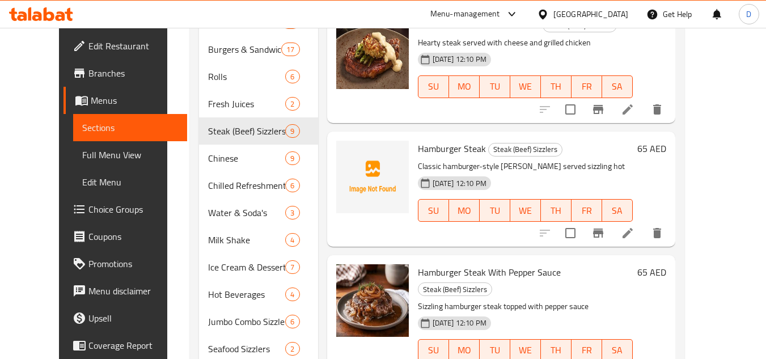
scroll to position [454, 0]
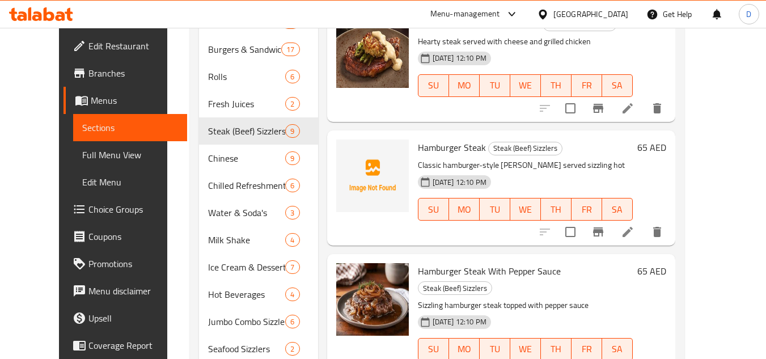
click at [446, 141] on span "Hamburger Steak" at bounding box center [452, 147] width 68 height 17
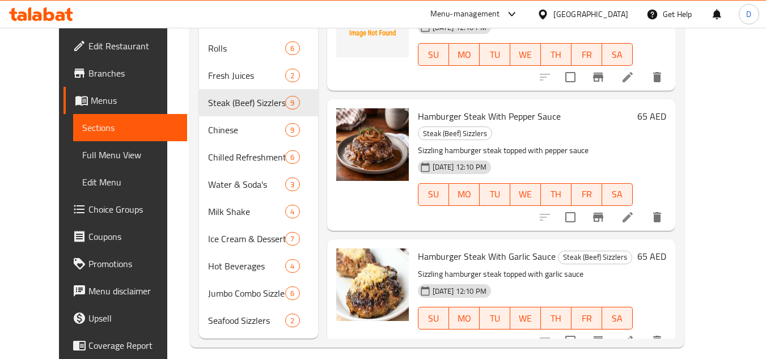
scroll to position [380, 0]
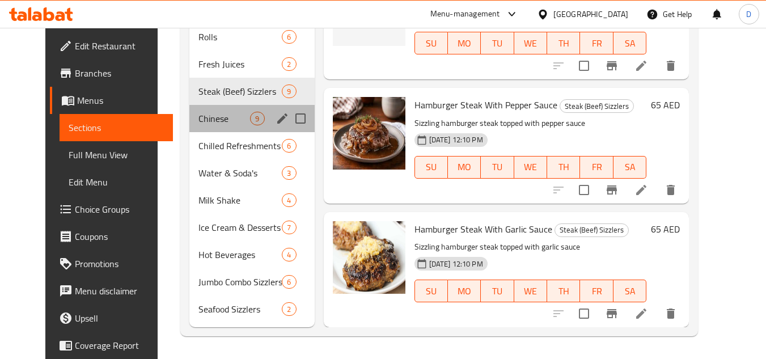
click at [208, 125] on div "Chinese 9" at bounding box center [251, 118] width 125 height 27
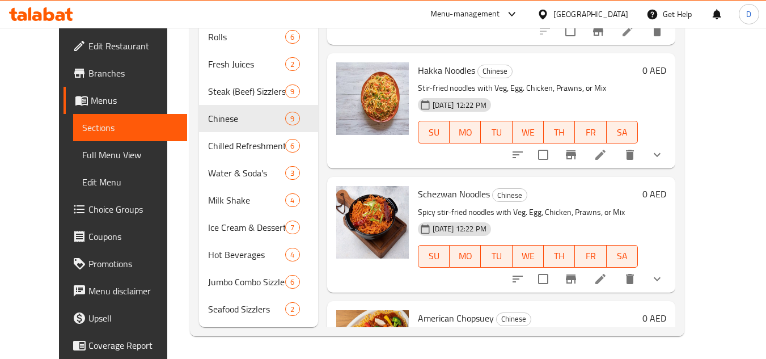
scroll to position [580, 0]
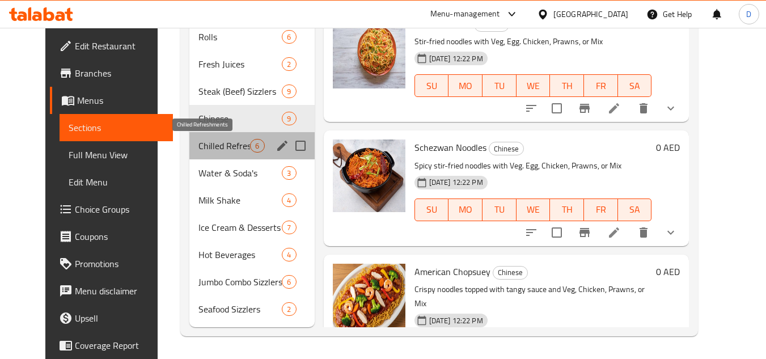
click at [199, 150] on span "Chilled Refreshments" at bounding box center [225, 146] width 52 height 14
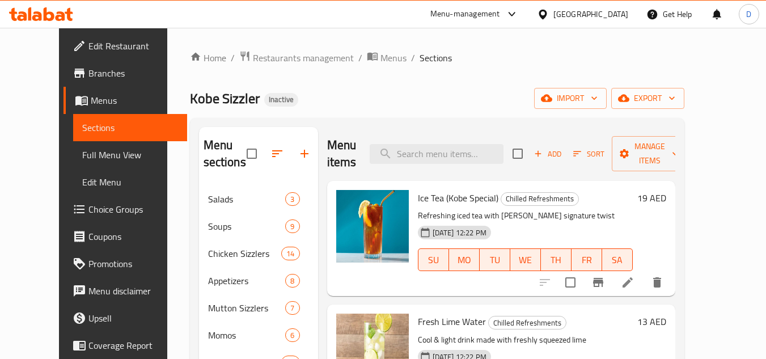
scroll to position [380, 0]
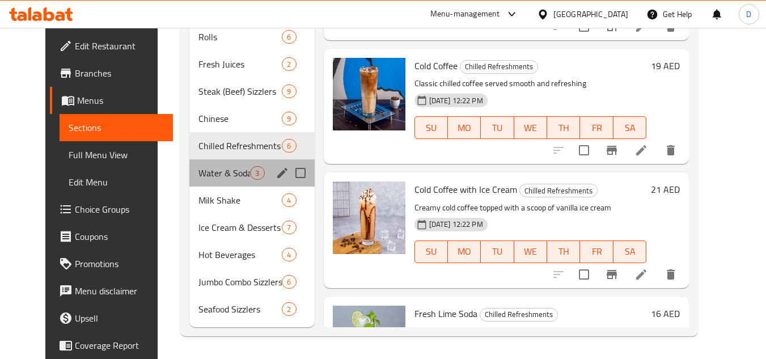
click at [189, 164] on div "Water & Soda's 3" at bounding box center [251, 172] width 125 height 27
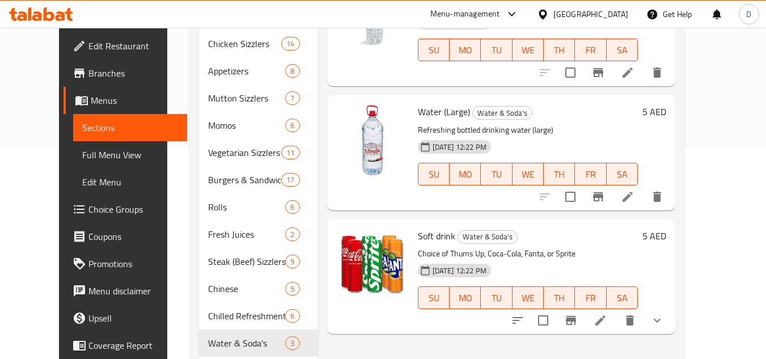
scroll to position [380, 0]
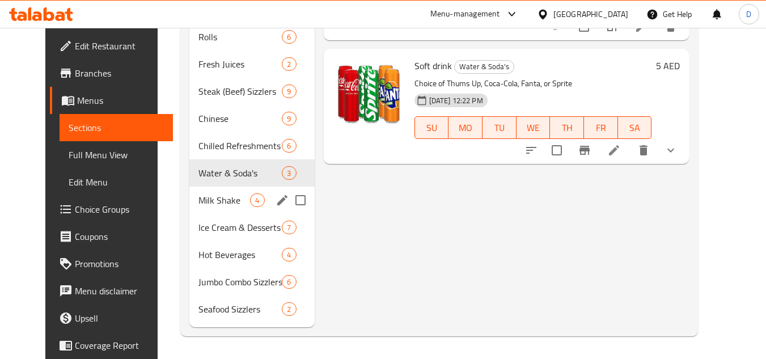
click at [206, 190] on div "Milk Shake 4" at bounding box center [251, 200] width 125 height 27
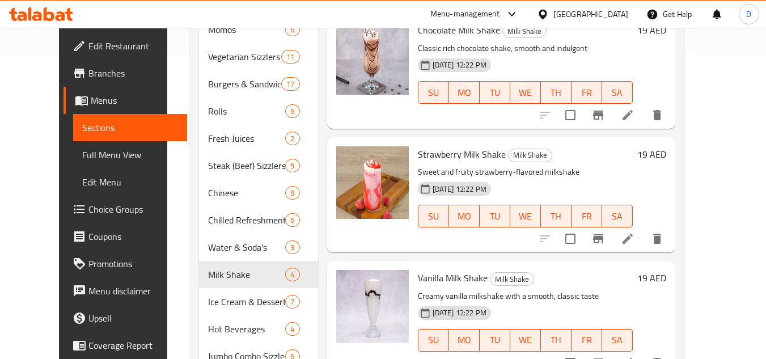
scroll to position [380, 0]
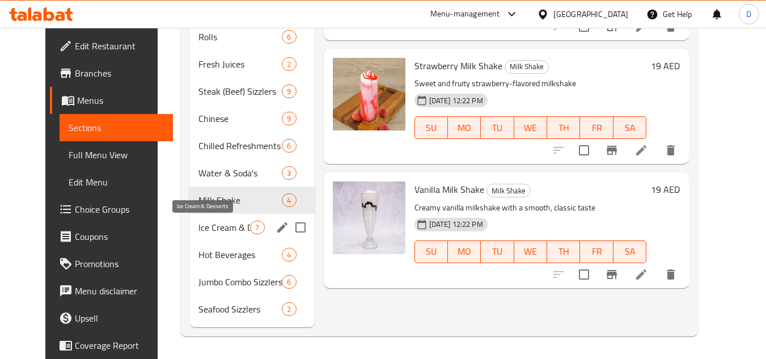
click at [217, 231] on span "Ice Cream & Desserts" at bounding box center [225, 228] width 52 height 14
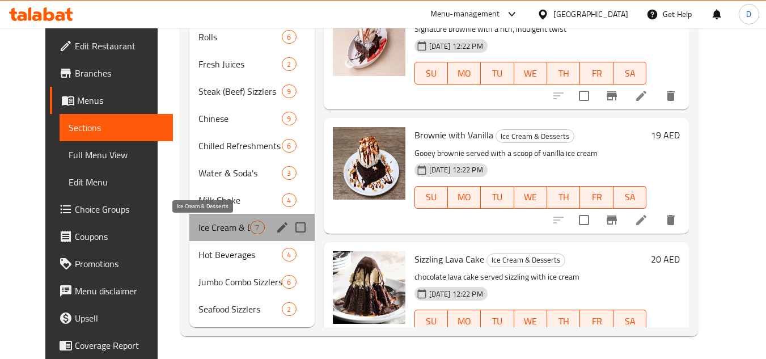
click at [199, 233] on span "Ice Cream & Desserts" at bounding box center [225, 228] width 52 height 14
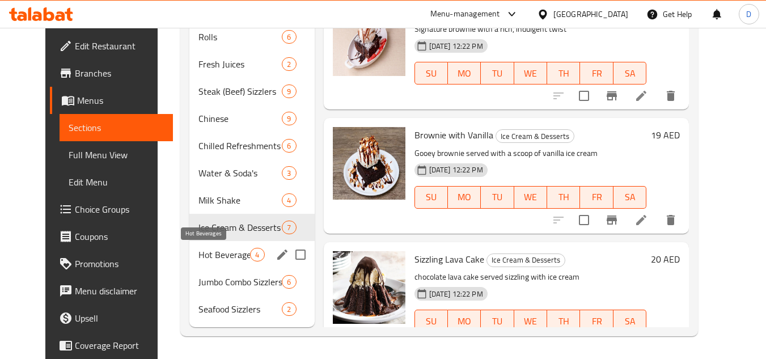
click at [199, 252] on span "Hot Beverages" at bounding box center [225, 255] width 52 height 14
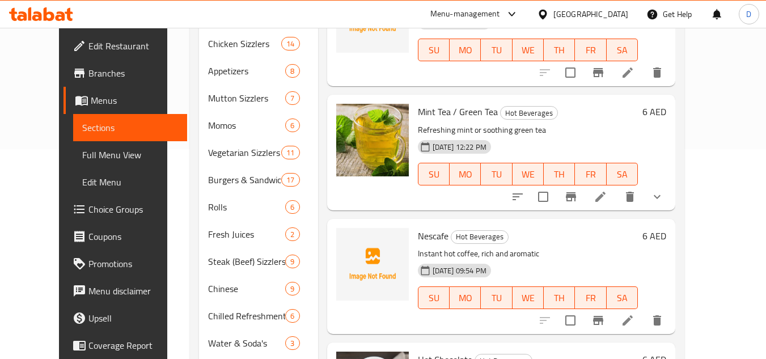
click at [423, 227] on span "Nescafe" at bounding box center [433, 235] width 31 height 17
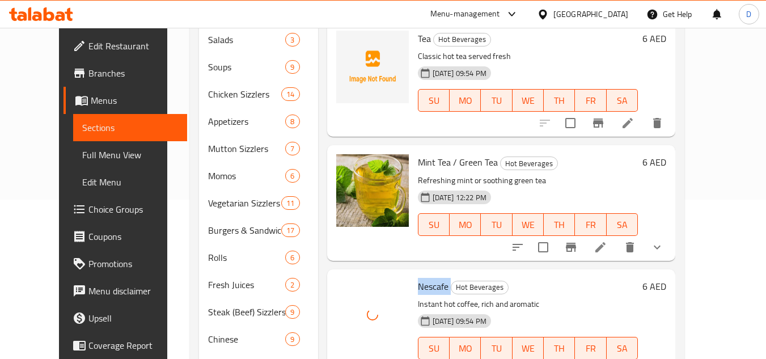
scroll to position [40, 0]
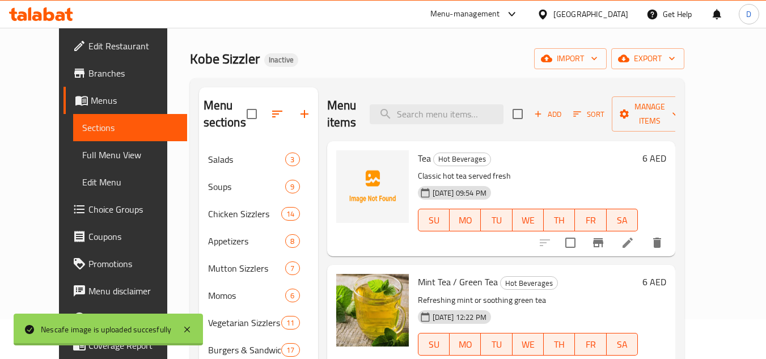
click at [418, 150] on span "Tea" at bounding box center [424, 158] width 13 height 17
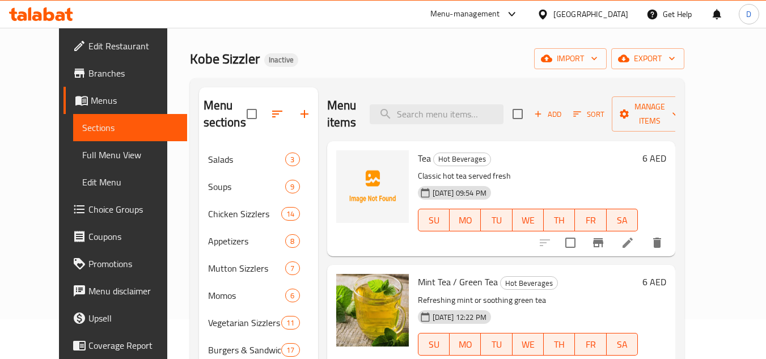
click at [513, 150] on h6 "Tea Hot Beverages" at bounding box center [528, 158] width 220 height 16
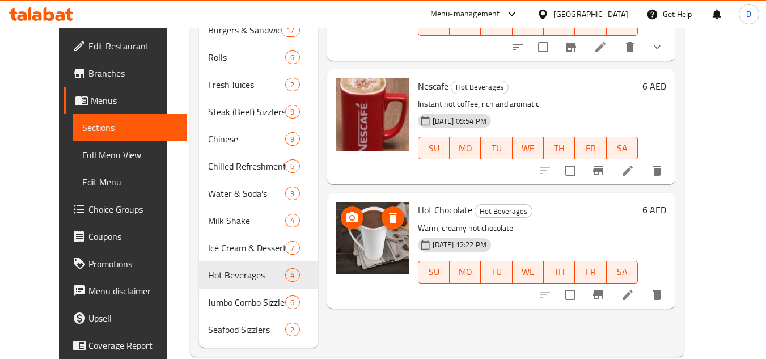
scroll to position [380, 0]
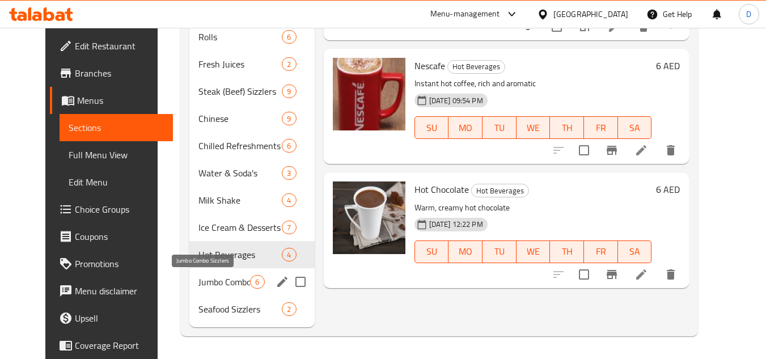
click at [199, 278] on span "Jumbo Combo Sizzlers" at bounding box center [225, 282] width 52 height 14
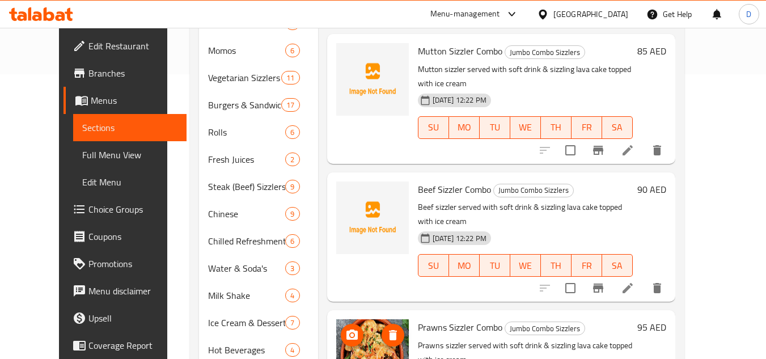
scroll to position [267, 0]
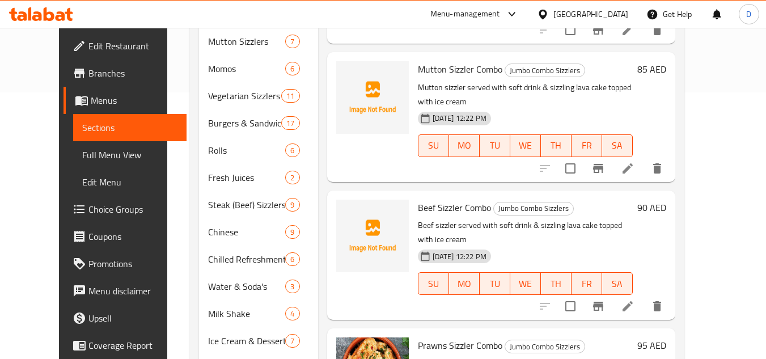
click at [431, 199] on span "Beef Sizzler Combo" at bounding box center [454, 207] width 73 height 17
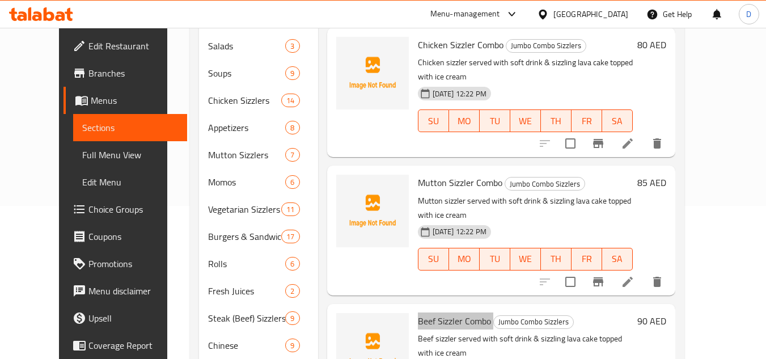
scroll to position [0, 0]
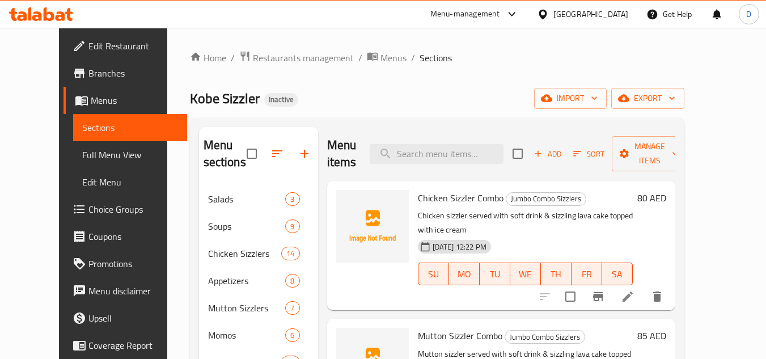
click at [418, 199] on span "Chicken Sizzler Combo" at bounding box center [461, 197] width 86 height 17
click at [432, 327] on span "Mutton Sizzler Combo" at bounding box center [460, 335] width 85 height 17
click at [422, 327] on span "Mutton Sizzler Combo" at bounding box center [460, 335] width 85 height 17
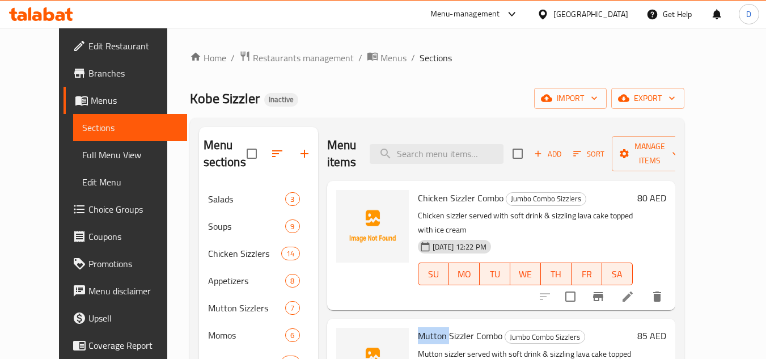
click at [422, 327] on span "Mutton Sizzler Combo" at bounding box center [460, 335] width 85 height 17
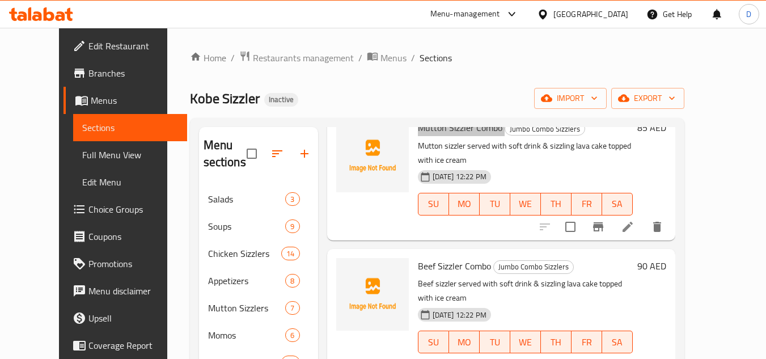
scroll to position [209, 0]
click at [466, 257] on span "Beef Sizzler Combo" at bounding box center [454, 265] width 73 height 17
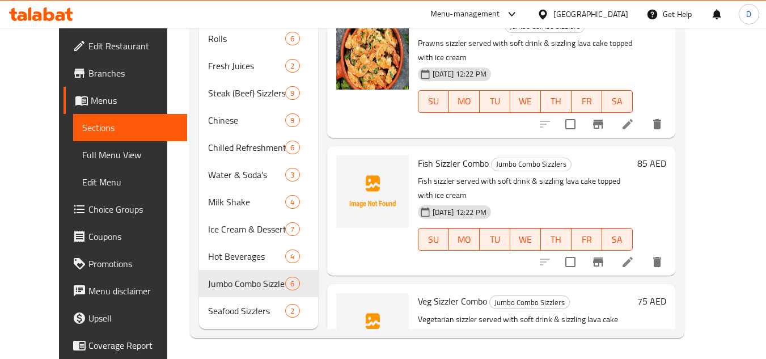
scroll to position [380, 0]
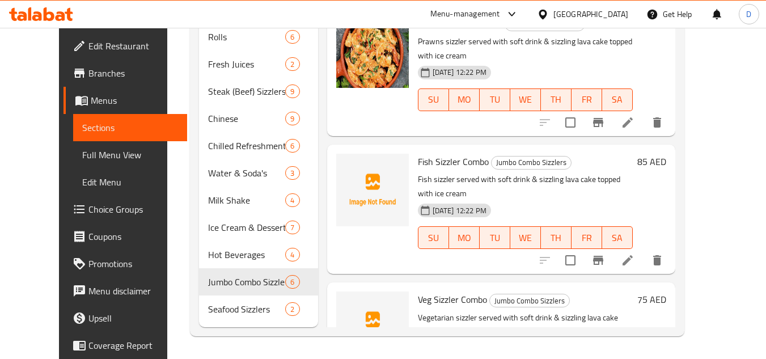
click at [433, 153] on span "Fish Sizzler Combo" at bounding box center [453, 161] width 71 height 17
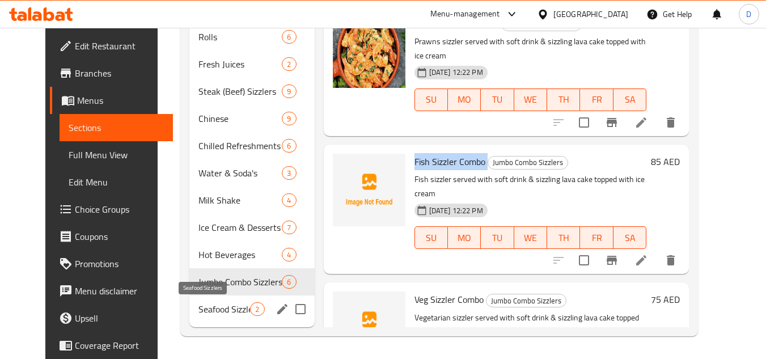
click at [203, 311] on span "Seafood Sizzlers" at bounding box center [225, 309] width 52 height 14
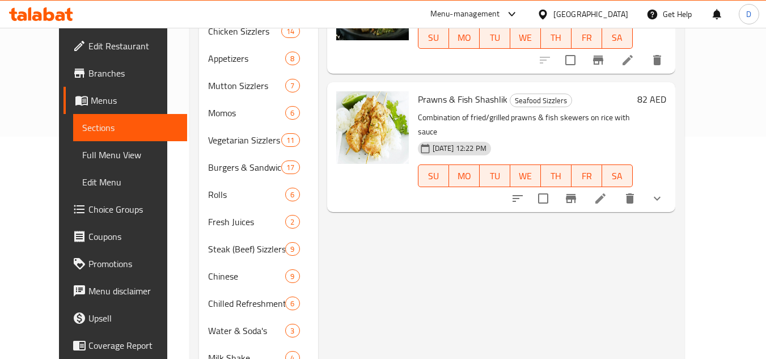
scroll to position [113, 0]
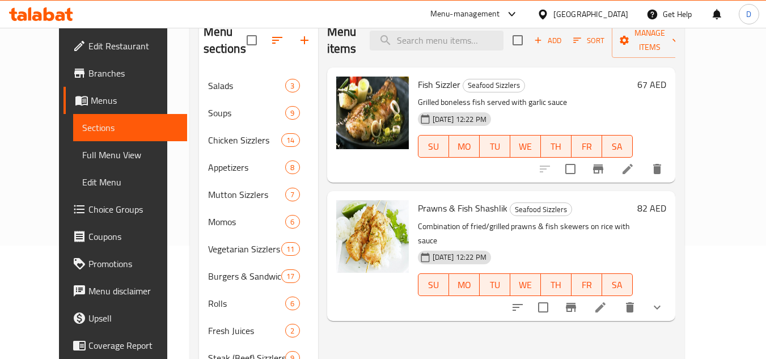
click at [82, 161] on span "Full Menu View" at bounding box center [130, 155] width 96 height 14
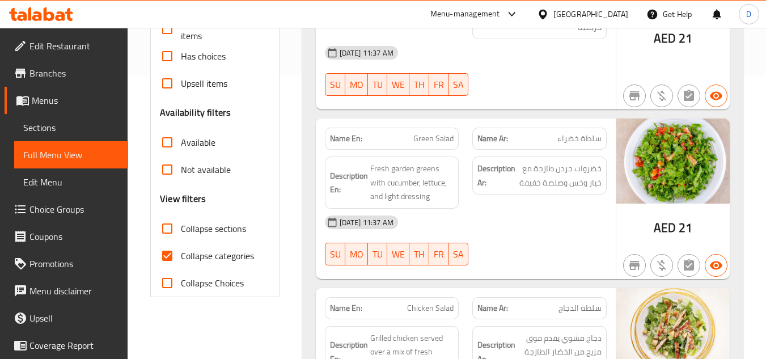
scroll to position [340, 0]
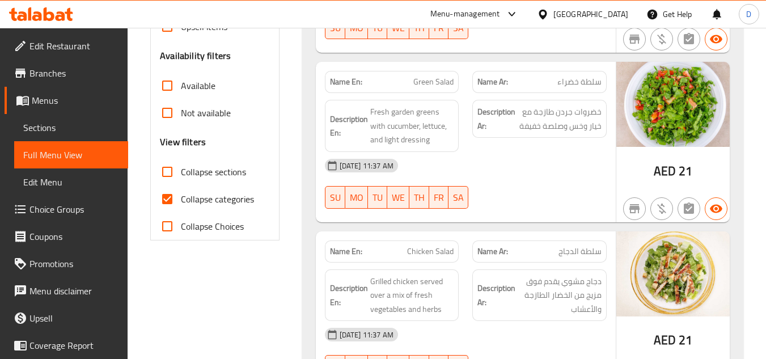
click at [162, 200] on input "Collapse categories" at bounding box center [167, 198] width 27 height 27
checkbox input "false"
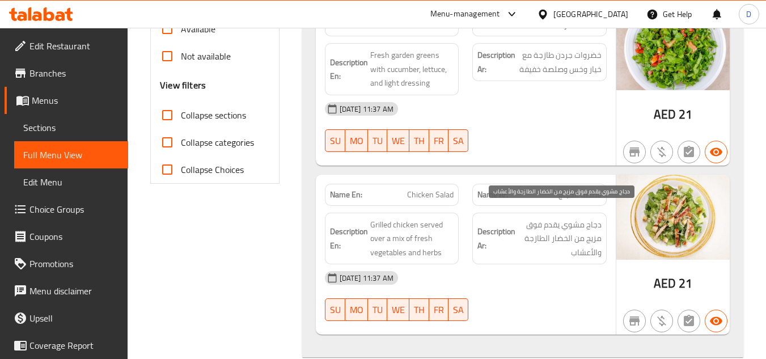
scroll to position [851, 0]
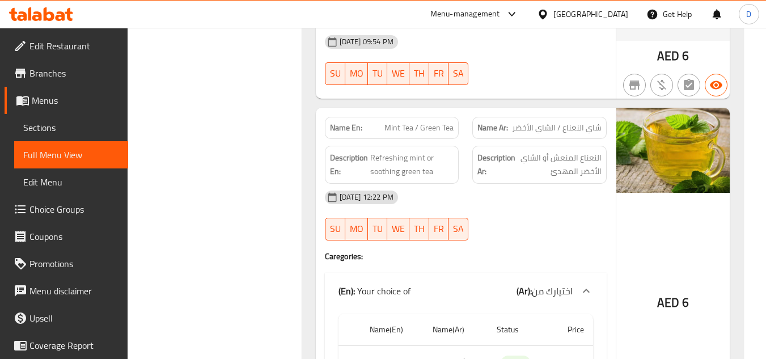
drag, startPoint x: 509, startPoint y: 117, endPoint x: 500, endPoint y: 197, distance: 79.9
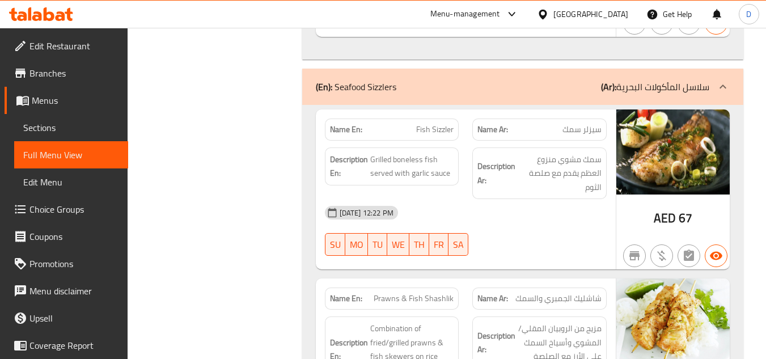
scroll to position [28325, 0]
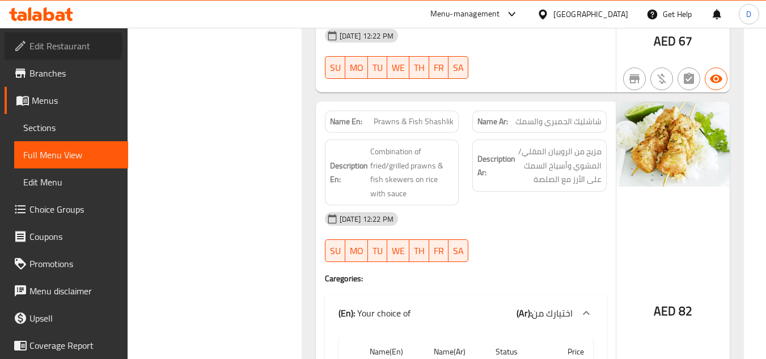
click at [54, 43] on span "Edit Restaurant" at bounding box center [74, 46] width 90 height 14
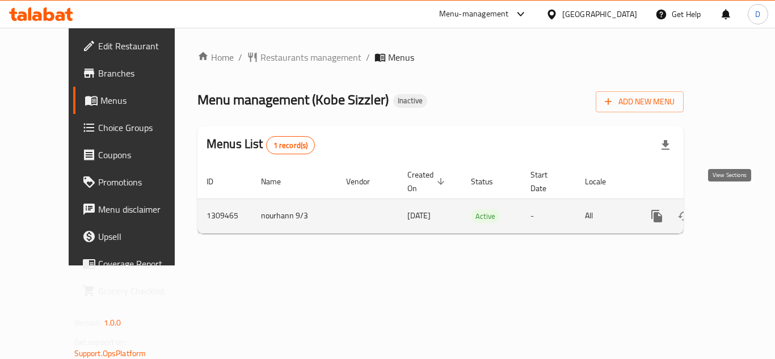
click at [732, 209] on icon "enhanced table" at bounding box center [739, 216] width 14 height 14
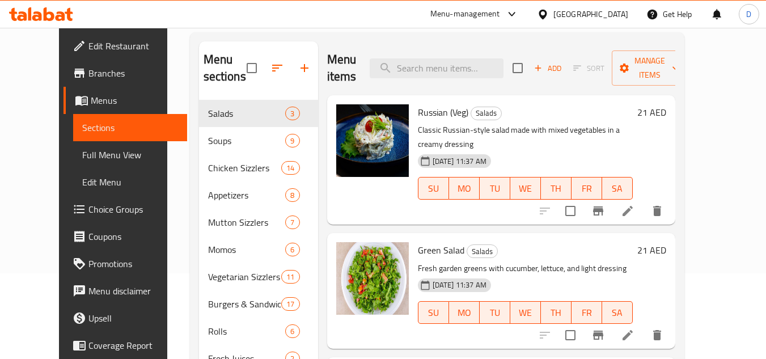
scroll to position [57, 0]
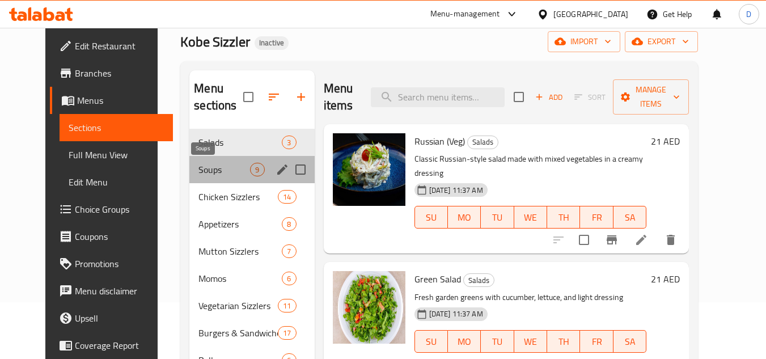
click at [218, 171] on span "Soups" at bounding box center [225, 170] width 52 height 14
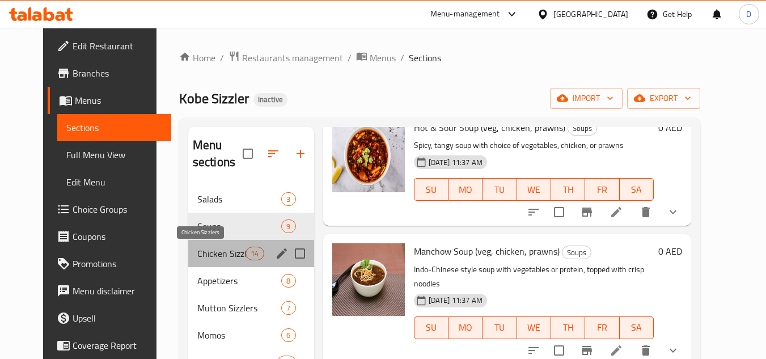
click at [205, 254] on span "Chicken Sizzlers" at bounding box center [221, 254] width 48 height 14
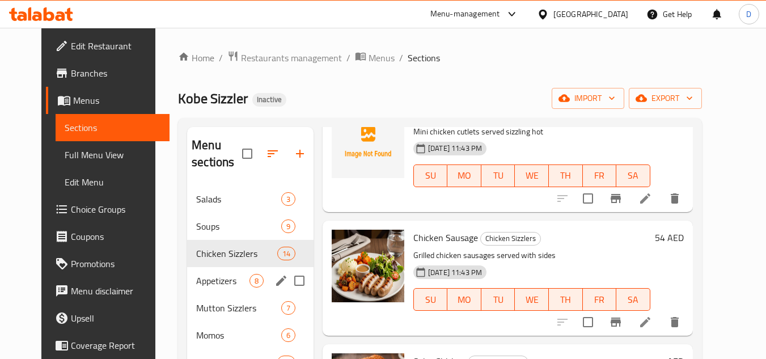
click at [201, 279] on span "Appetizers" at bounding box center [222, 281] width 53 height 14
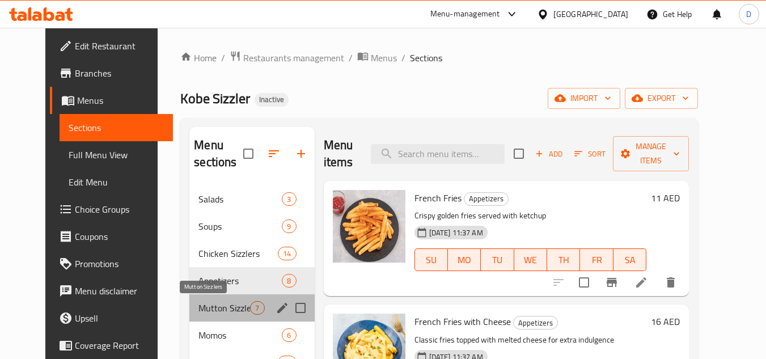
click at [199, 305] on span "Mutton Sizzlers" at bounding box center [225, 308] width 52 height 14
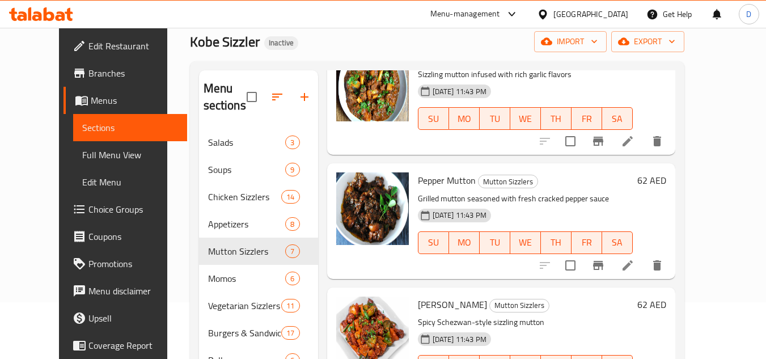
scroll to position [113, 0]
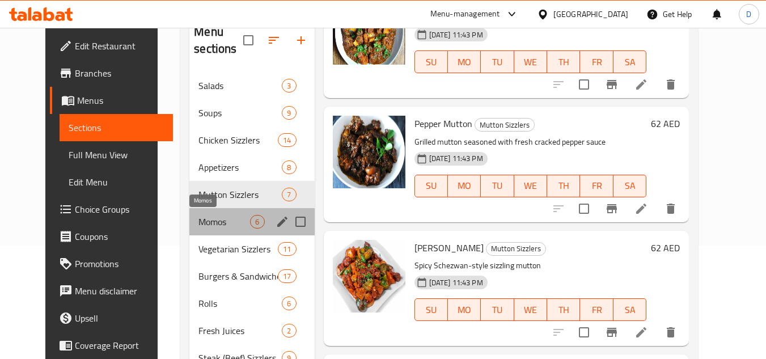
click at [209, 221] on span "Momos" at bounding box center [225, 222] width 52 height 14
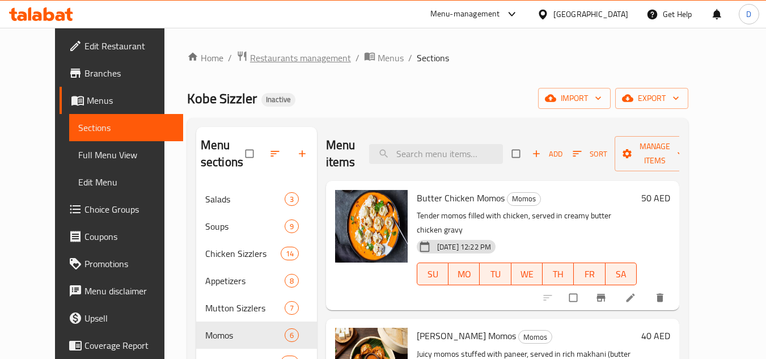
click at [289, 62] on span "Restaurants management" at bounding box center [300, 58] width 101 height 14
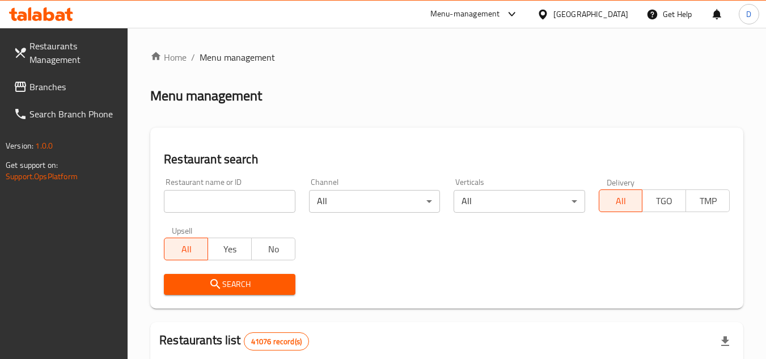
click at [573, 15] on div "[GEOGRAPHIC_DATA]" at bounding box center [591, 14] width 75 height 12
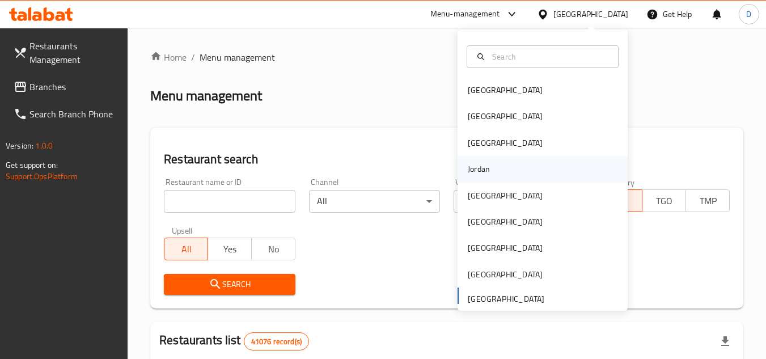
click at [491, 166] on div "Jordan" at bounding box center [543, 169] width 170 height 26
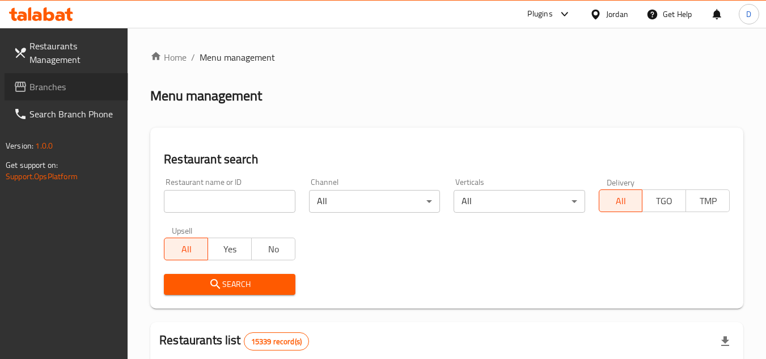
click at [19, 85] on icon at bounding box center [21, 87] width 14 height 14
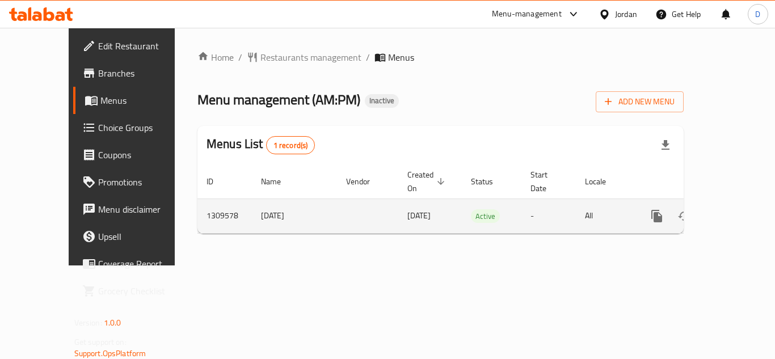
click at [733, 203] on link "enhanced table" at bounding box center [738, 216] width 27 height 27
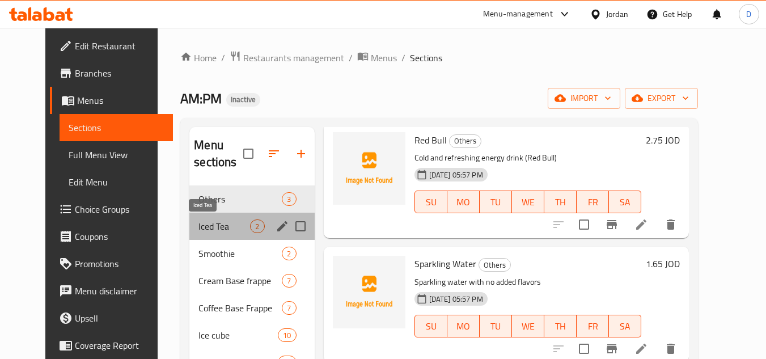
click at [211, 222] on span "Iced Tea" at bounding box center [225, 227] width 52 height 14
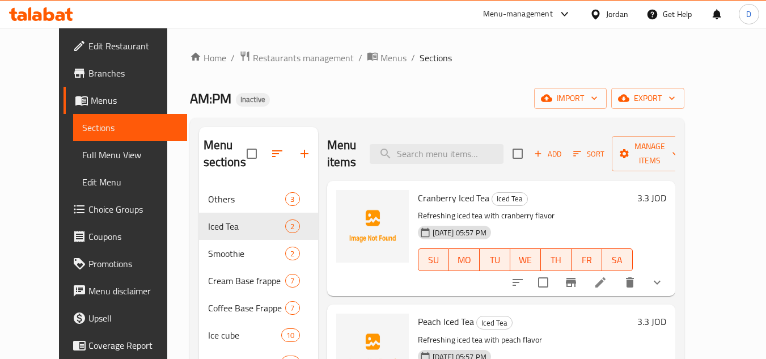
click at [608, 276] on icon at bounding box center [601, 283] width 14 height 14
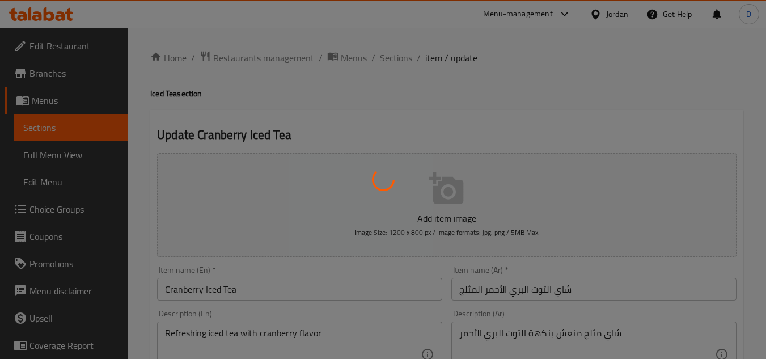
type input "إضافة بيور"
type input "0"
type input "إضافة شراب"
type input "0"
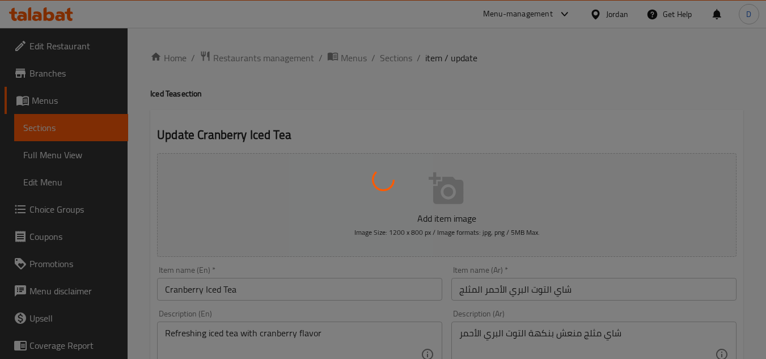
type input "0"
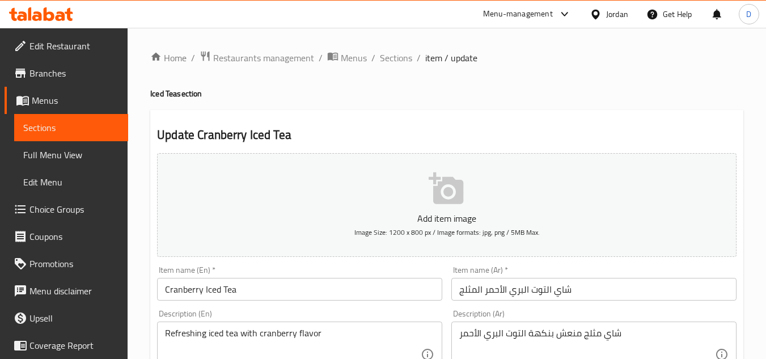
click at [525, 292] on input "شاي التوت البري الأحمر المثلج" at bounding box center [594, 289] width 285 height 23
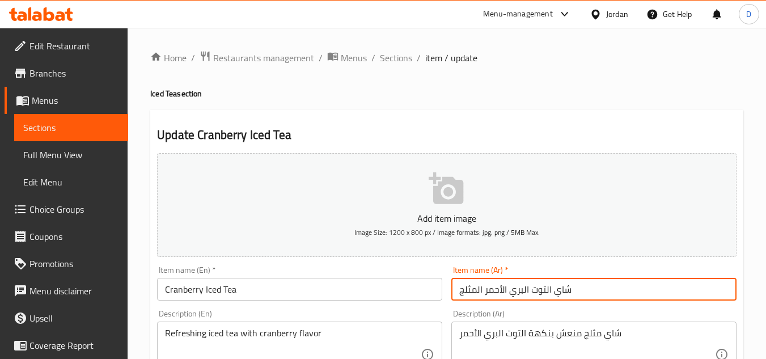
click at [525, 292] on input "شاي التوت البري الأحمر المثلج" at bounding box center [594, 289] width 285 height 23
click at [400, 53] on span "Sections" at bounding box center [396, 58] width 32 height 14
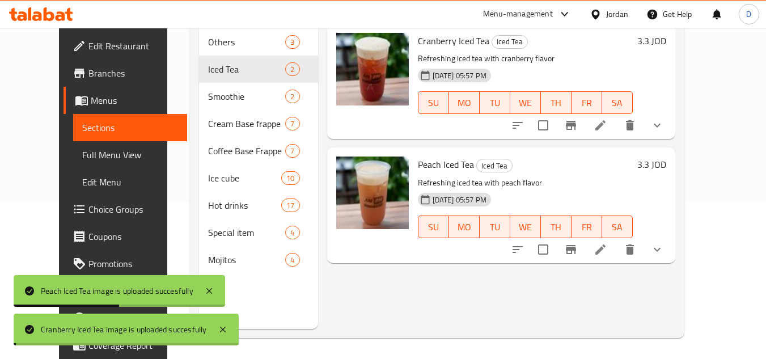
scroll to position [159, 0]
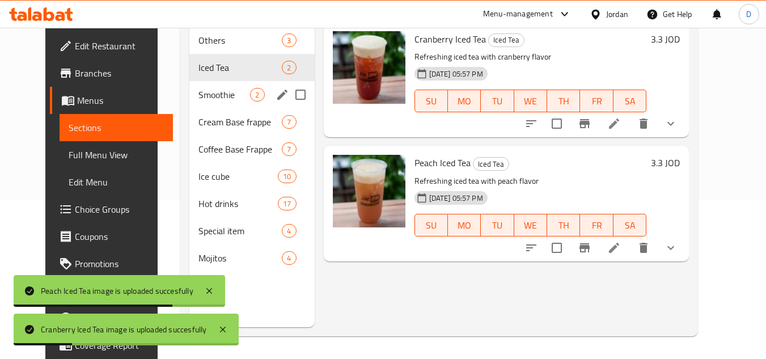
click at [208, 102] on div "Smoothie 2" at bounding box center [251, 94] width 125 height 27
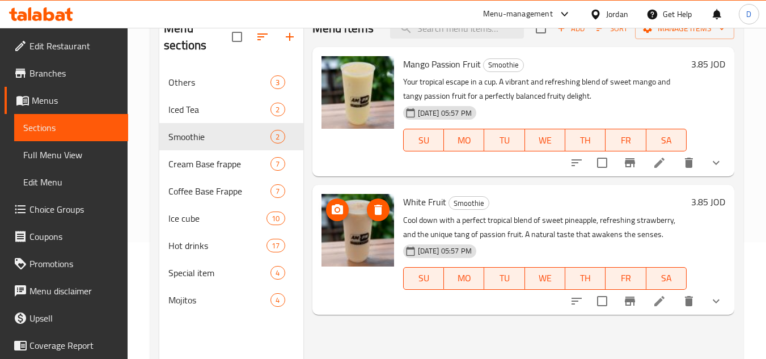
scroll to position [137, 0]
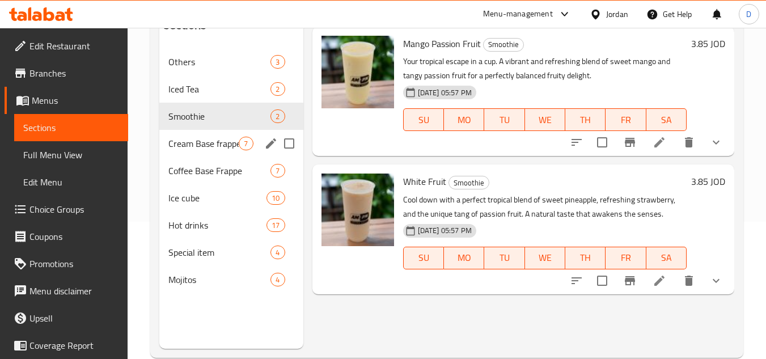
click at [184, 136] on div "Cream Base frappe 7" at bounding box center [231, 143] width 144 height 27
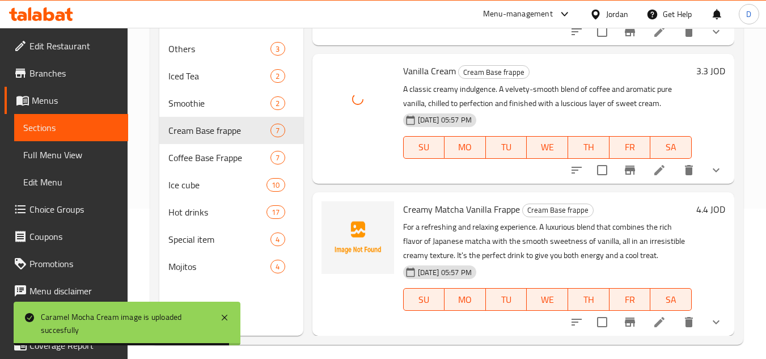
scroll to position [159, 0]
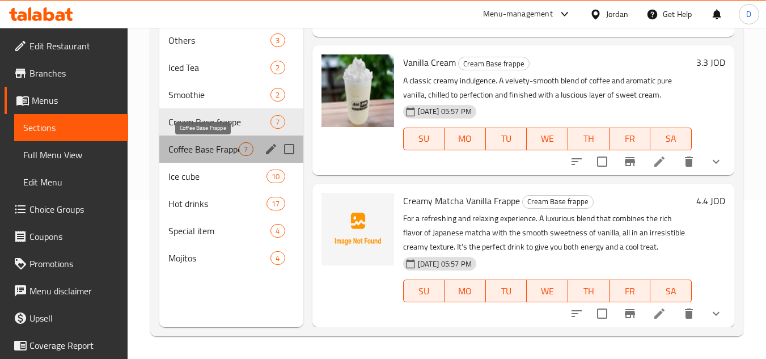
click at [189, 149] on span "Coffee Base Frappe" at bounding box center [203, 149] width 70 height 14
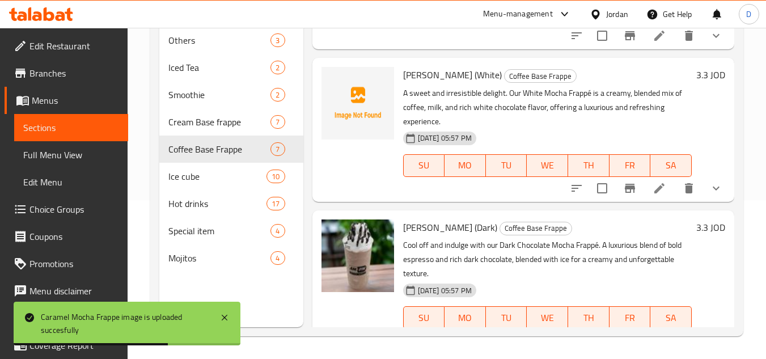
scroll to position [355, 0]
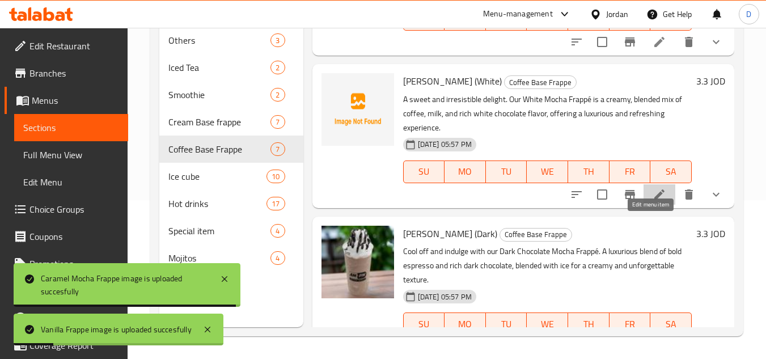
click at [653, 201] on icon at bounding box center [660, 195] width 14 height 14
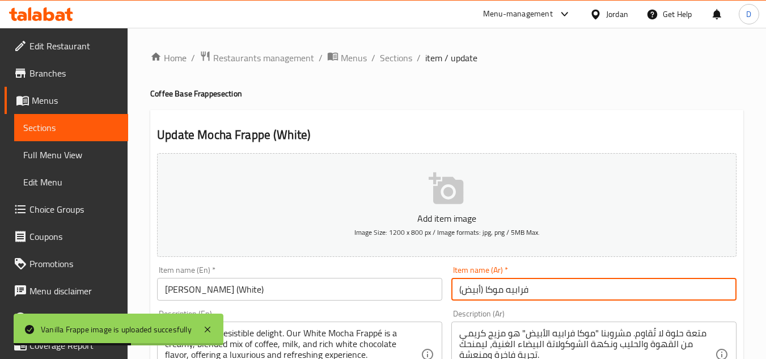
click at [514, 292] on input "فرابيه موكا (أبيض)" at bounding box center [594, 289] width 285 height 23
drag, startPoint x: 486, startPoint y: 291, endPoint x: 540, endPoint y: 293, distance: 54.5
click at [540, 293] on input "فرابيه موكا (أبيض)" at bounding box center [594, 289] width 285 height 23
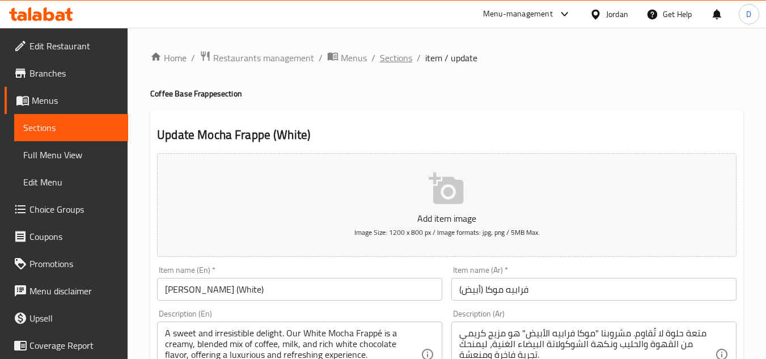
click at [403, 56] on span "Sections" at bounding box center [396, 58] width 32 height 14
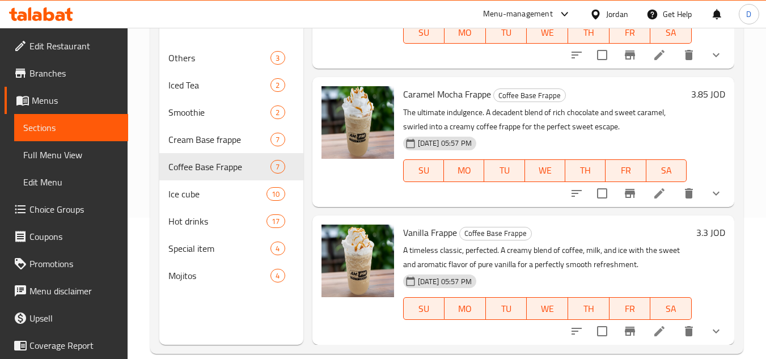
scroll to position [159, 0]
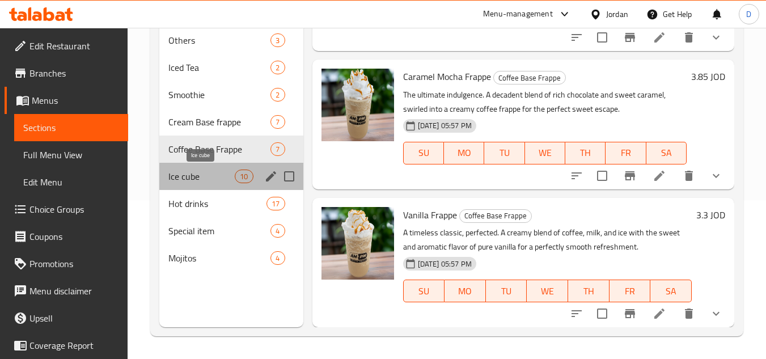
click at [205, 180] on span "Ice cube" at bounding box center [201, 177] width 66 height 14
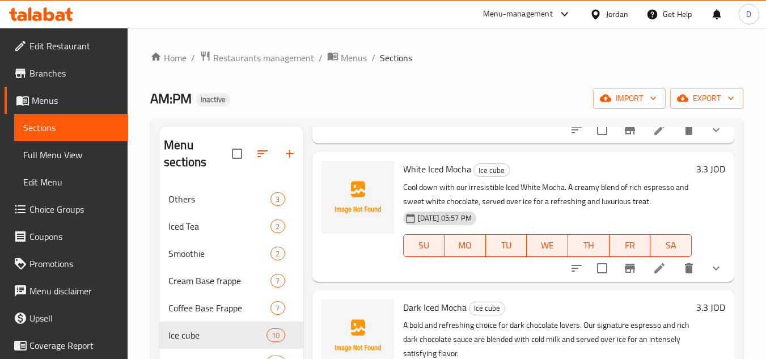
scroll to position [454, 0]
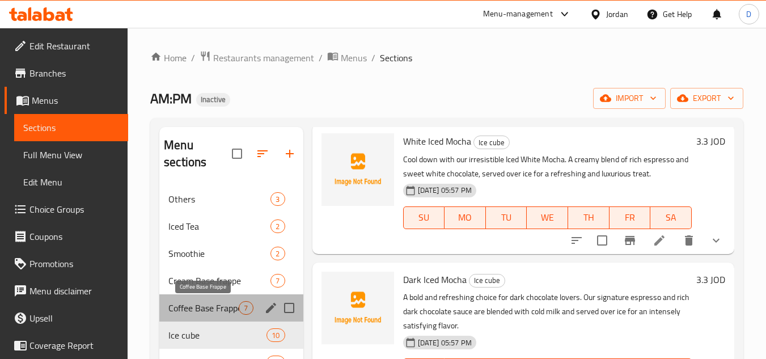
click at [204, 307] on span "Coffee Base Frappe" at bounding box center [203, 308] width 70 height 14
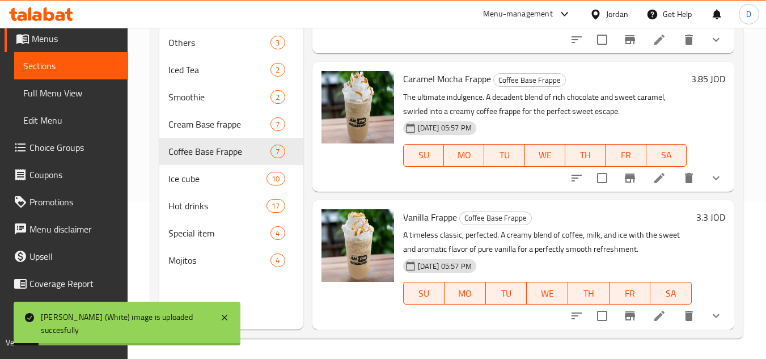
scroll to position [159, 0]
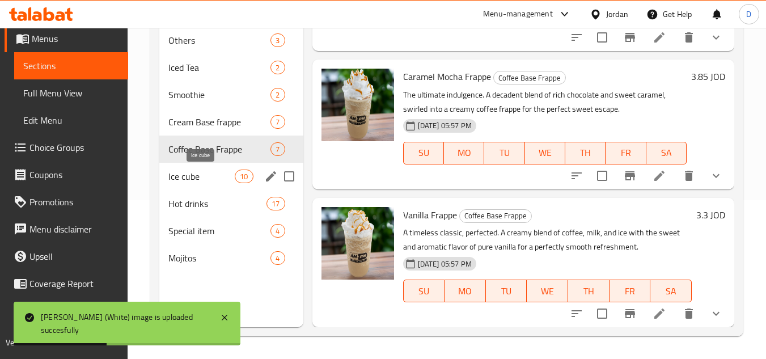
click at [193, 179] on span "Ice cube" at bounding box center [201, 177] width 66 height 14
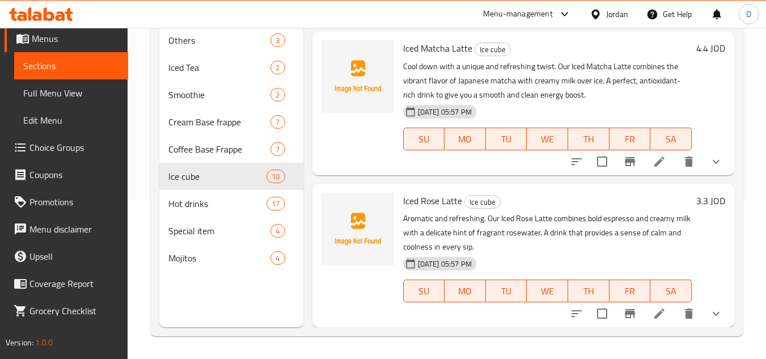
scroll to position [1138, 0]
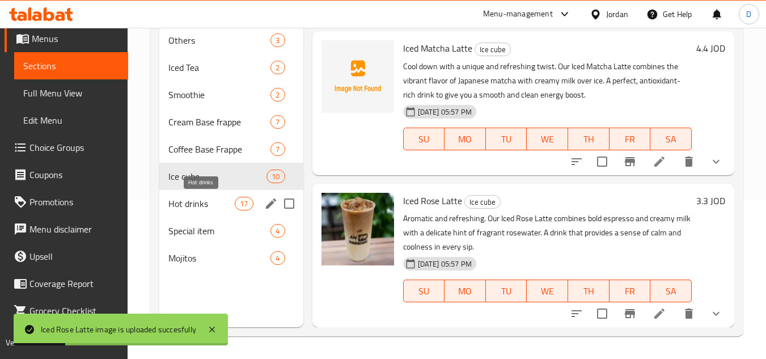
click at [197, 205] on span "Hot drinks" at bounding box center [201, 204] width 66 height 14
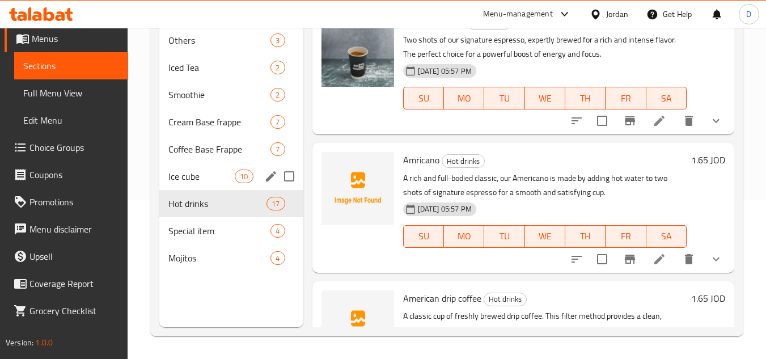
drag, startPoint x: 207, startPoint y: 179, endPoint x: 231, endPoint y: 172, distance: 25.3
click at [207, 179] on span "Ice cube" at bounding box center [201, 177] width 66 height 14
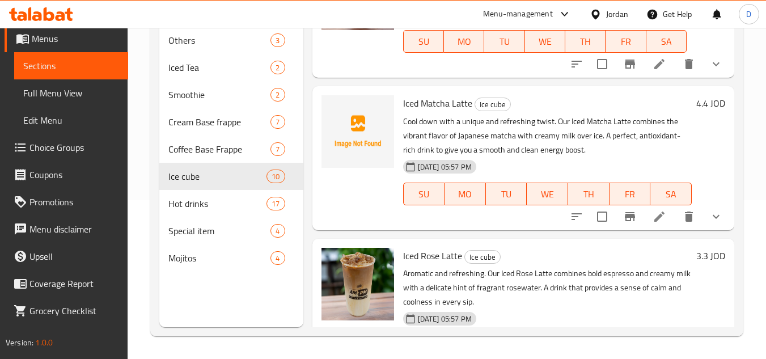
scroll to position [1024, 0]
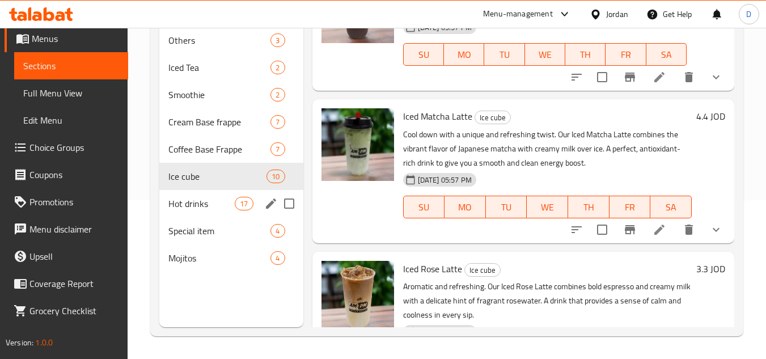
click at [206, 209] on span "Hot drinks" at bounding box center [201, 204] width 66 height 14
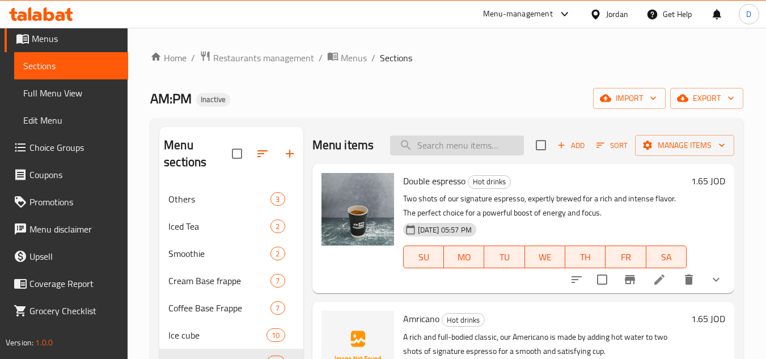
click at [442, 154] on input "search" at bounding box center [457, 146] width 134 height 20
type input "l"
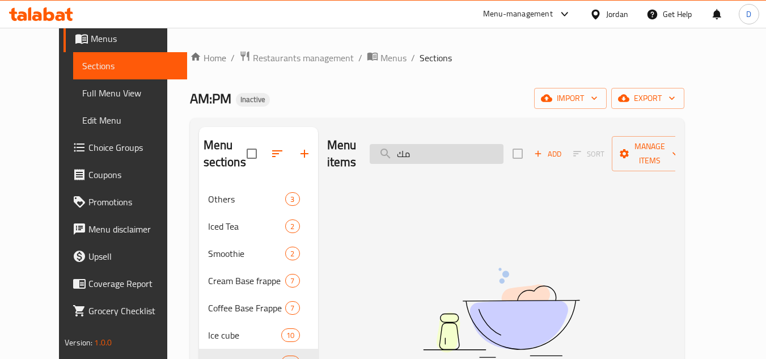
type input "م"
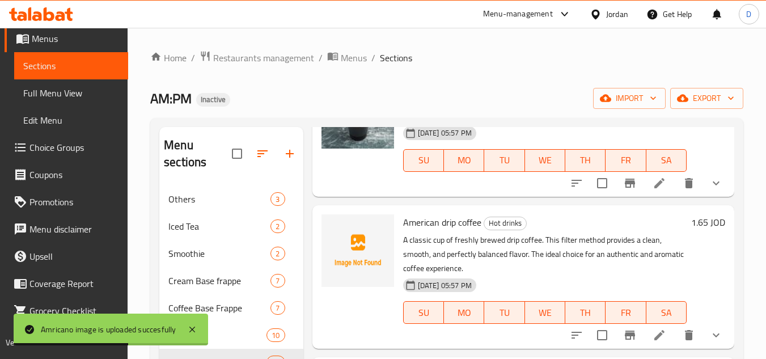
scroll to position [247, 0]
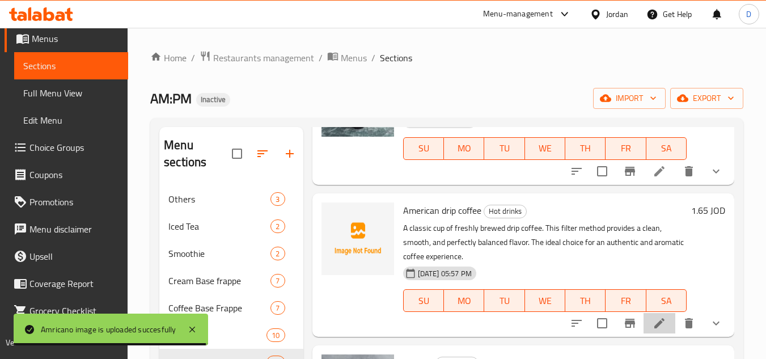
click at [653, 330] on icon at bounding box center [660, 324] width 14 height 14
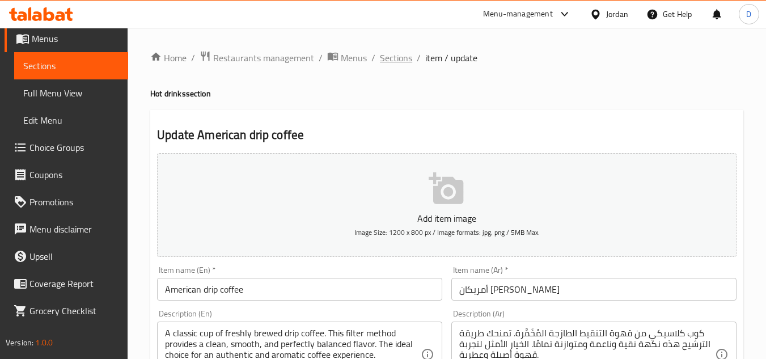
click at [400, 56] on span "Sections" at bounding box center [396, 58] width 32 height 14
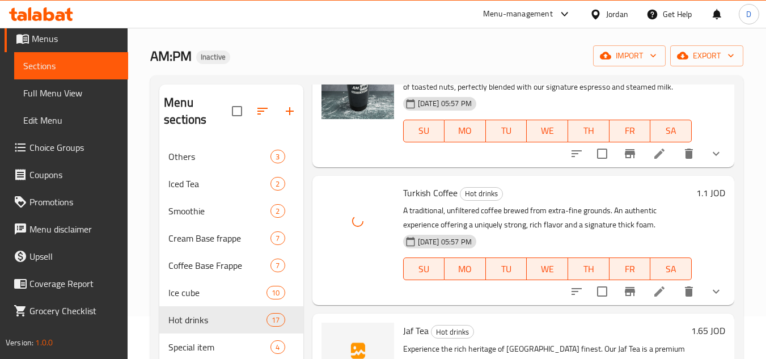
scroll to position [159, 0]
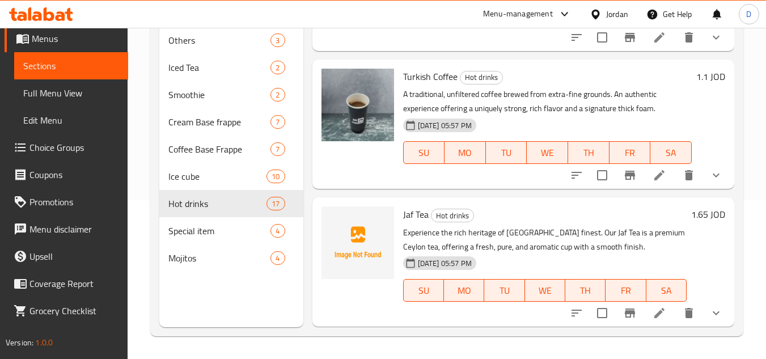
click at [420, 214] on span "Jaf Tea" at bounding box center [416, 214] width 26 height 17
click at [653, 313] on icon at bounding box center [660, 313] width 14 height 14
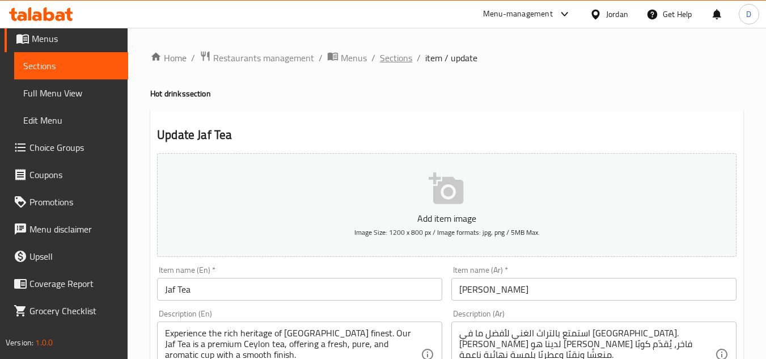
click at [395, 53] on span "Sections" at bounding box center [396, 58] width 32 height 14
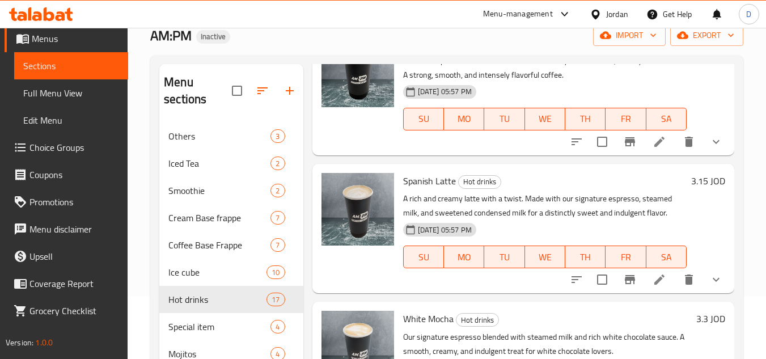
scroll to position [159, 0]
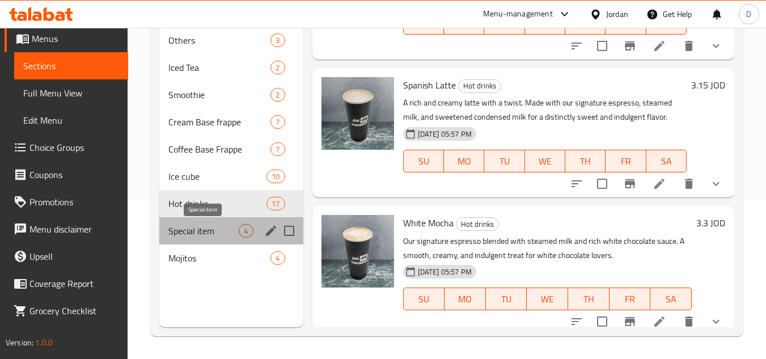
click at [200, 232] on span "Special item" at bounding box center [203, 231] width 70 height 14
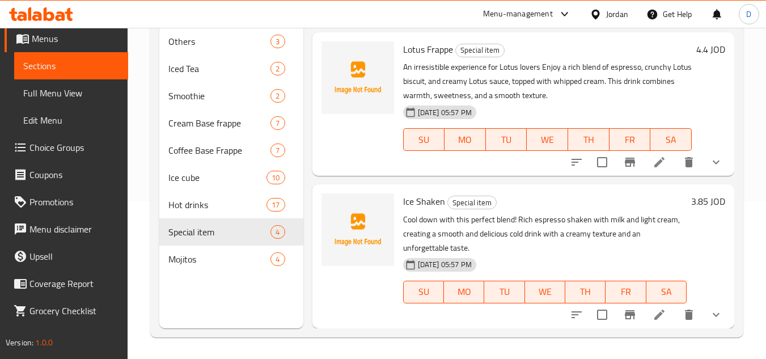
scroll to position [159, 0]
click at [208, 260] on span "Mojitos" at bounding box center [203, 258] width 70 height 14
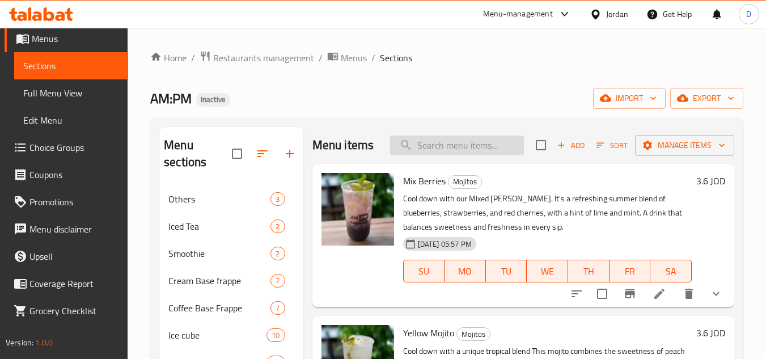
click at [451, 155] on input "search" at bounding box center [457, 146] width 134 height 20
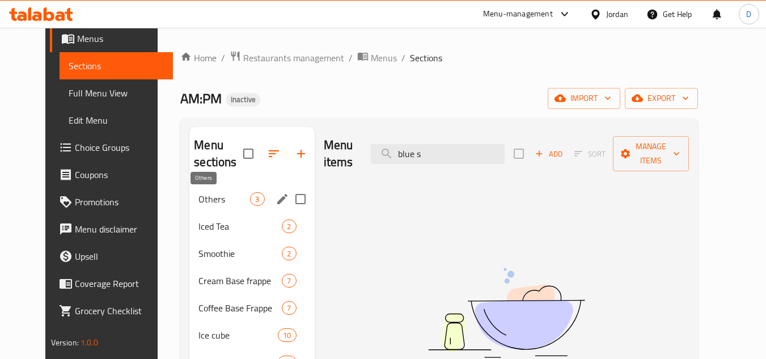
type input "blue s"
click at [208, 196] on span "Others" at bounding box center [225, 199] width 52 height 14
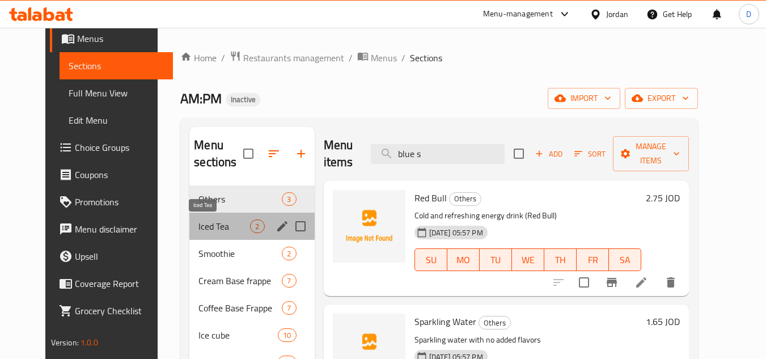
click at [205, 228] on span "Iced Tea" at bounding box center [225, 227] width 52 height 14
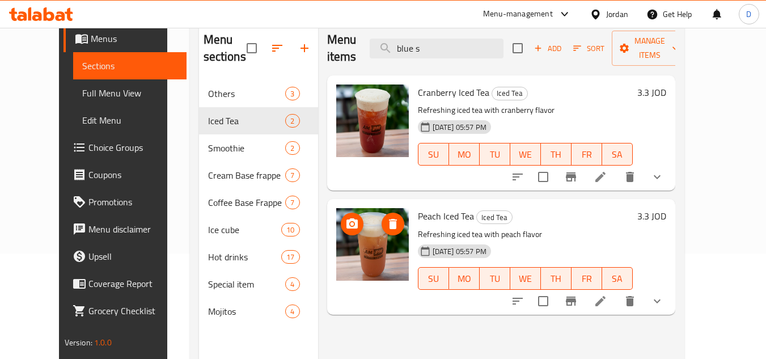
scroll to position [113, 0]
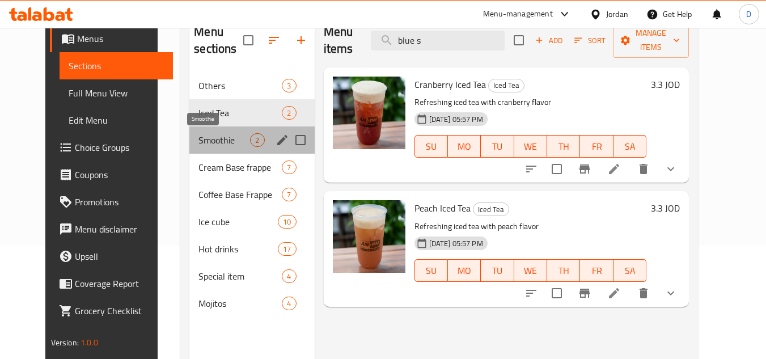
click at [199, 137] on span "Smoothie" at bounding box center [225, 140] width 52 height 14
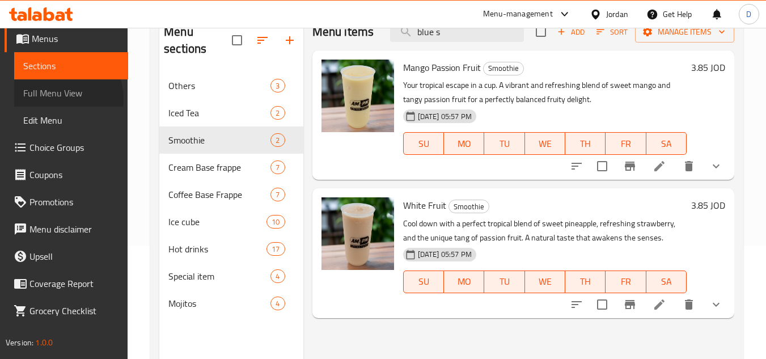
click at [57, 99] on span "Full Menu View" at bounding box center [71, 93] width 96 height 14
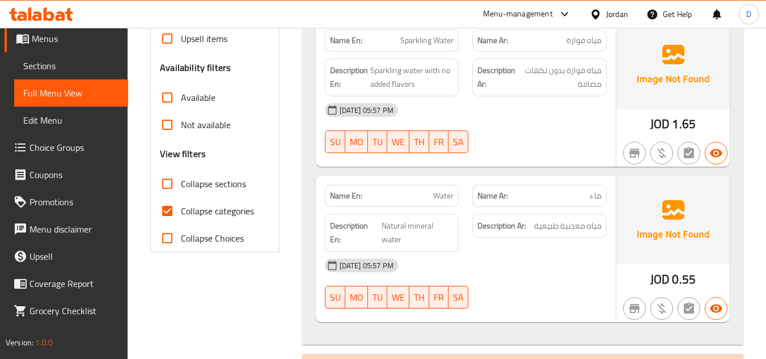
scroll to position [329, 0]
click at [168, 210] on input "Collapse categories" at bounding box center [167, 210] width 27 height 27
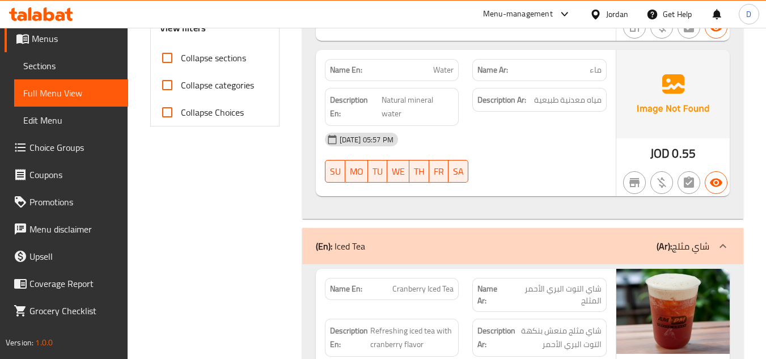
scroll to position [454, 0]
click at [168, 81] on input "Collapse categories" at bounding box center [167, 85] width 27 height 27
checkbox input "true"
